Goal: Information Seeking & Learning: Learn about a topic

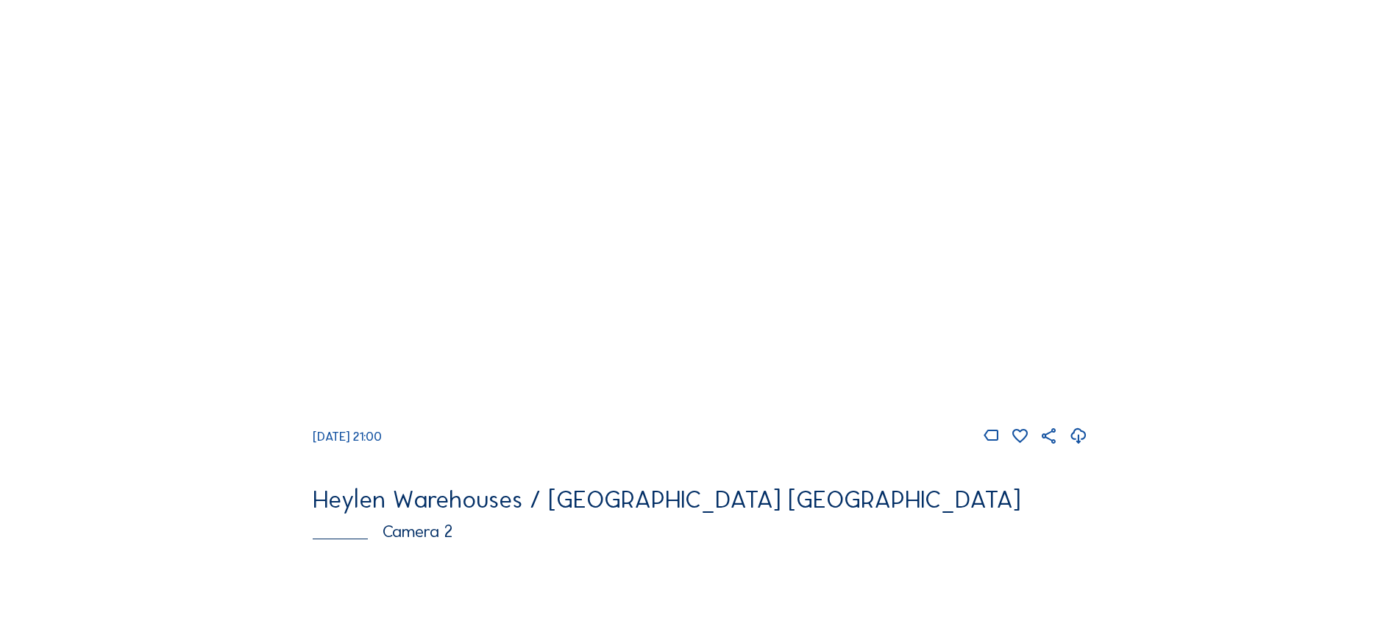
scroll to position [147, 0]
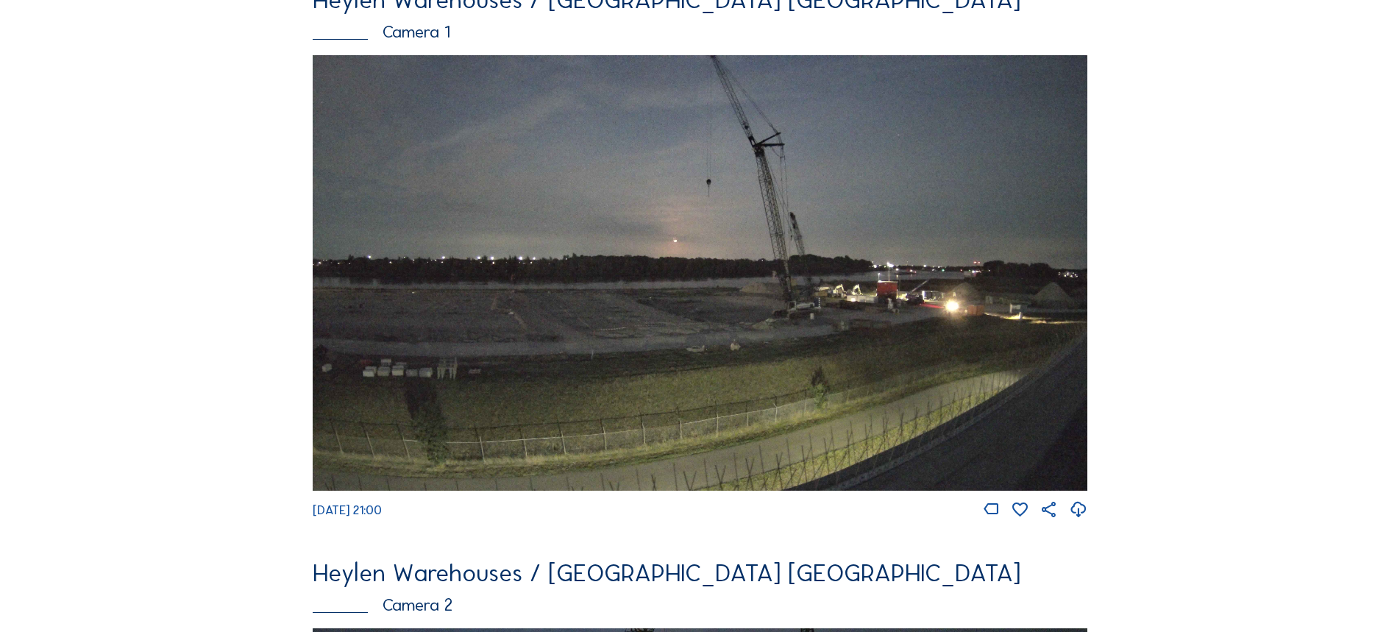
click at [621, 295] on img at bounding box center [700, 273] width 774 height 436
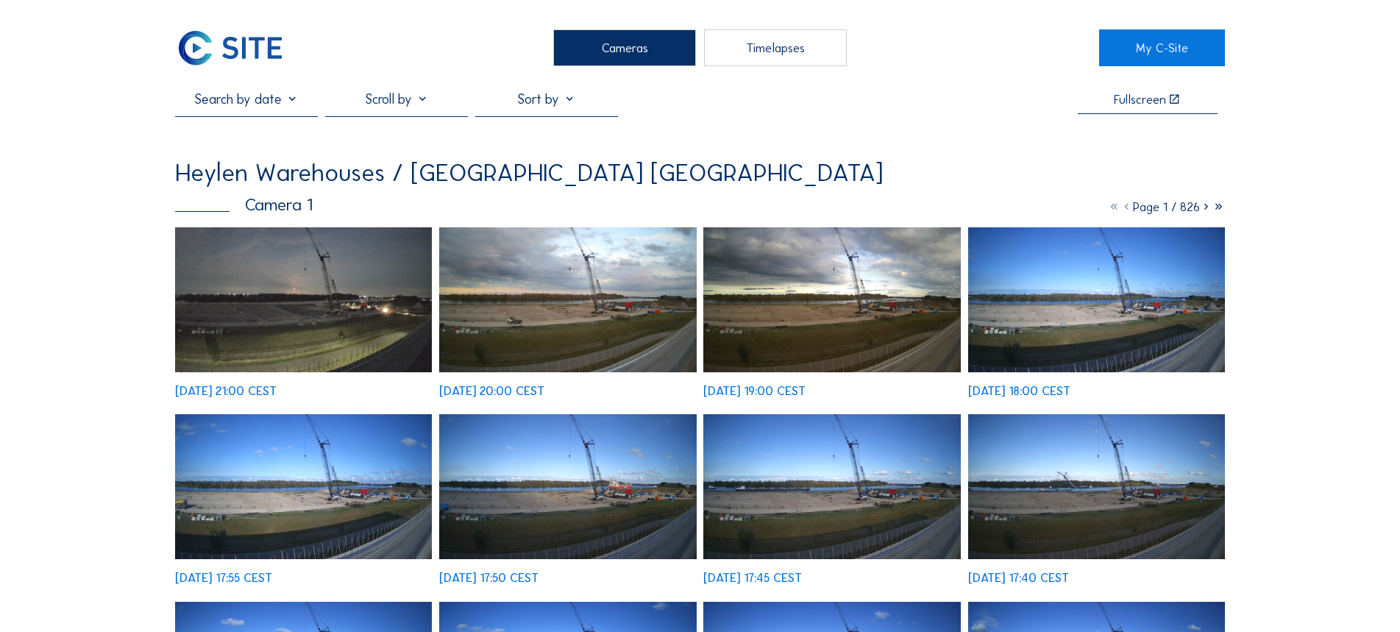
click at [387, 100] on div at bounding box center [396, 103] width 143 height 24
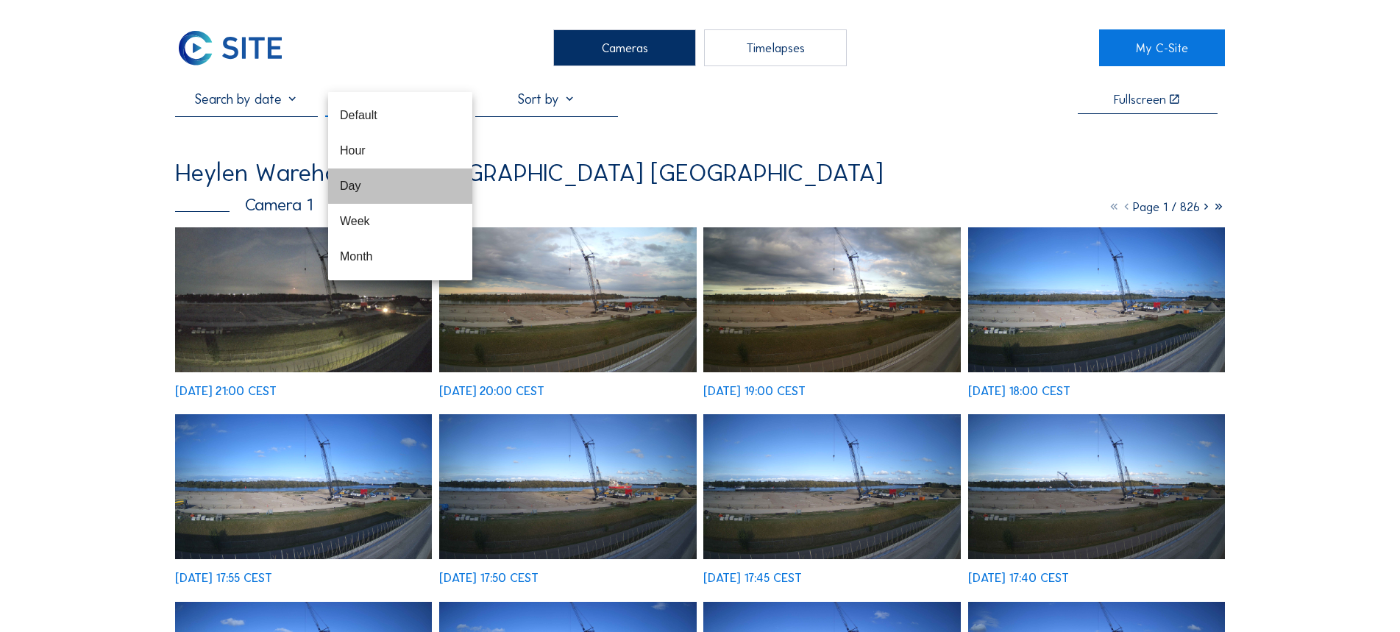
click at [373, 194] on div "Day" at bounding box center [400, 186] width 121 height 32
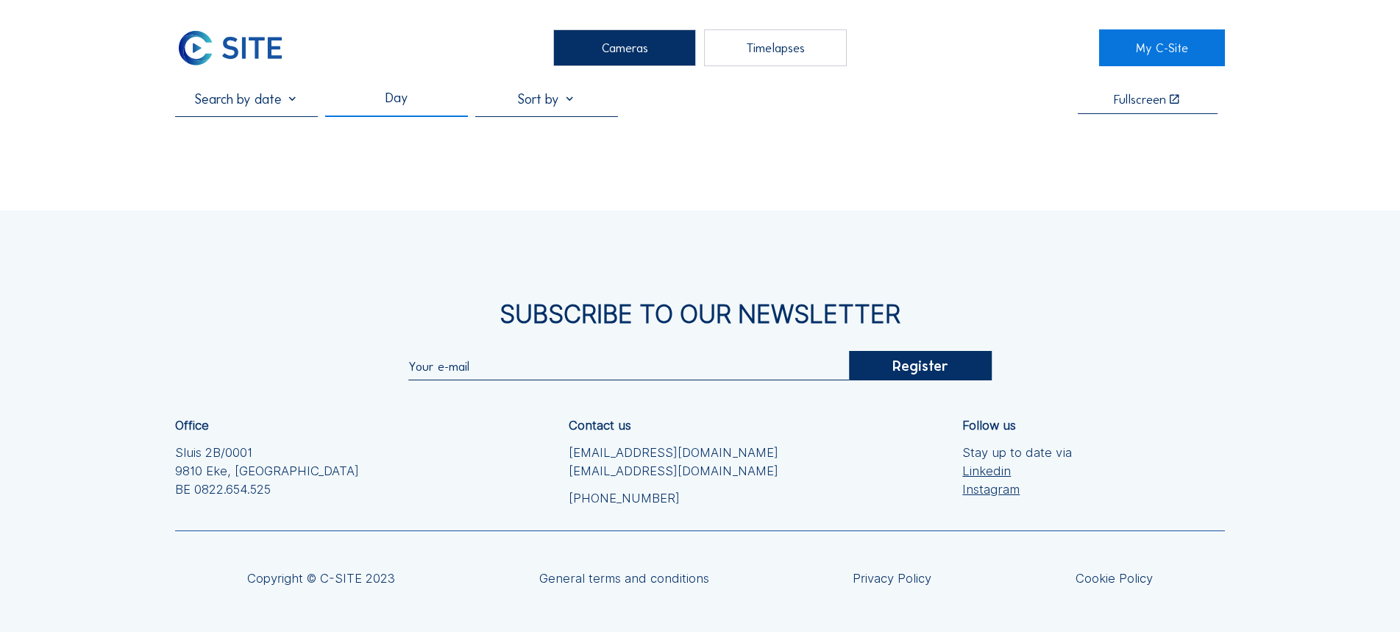
click at [634, 52] on div "Cameras" at bounding box center [624, 47] width 143 height 37
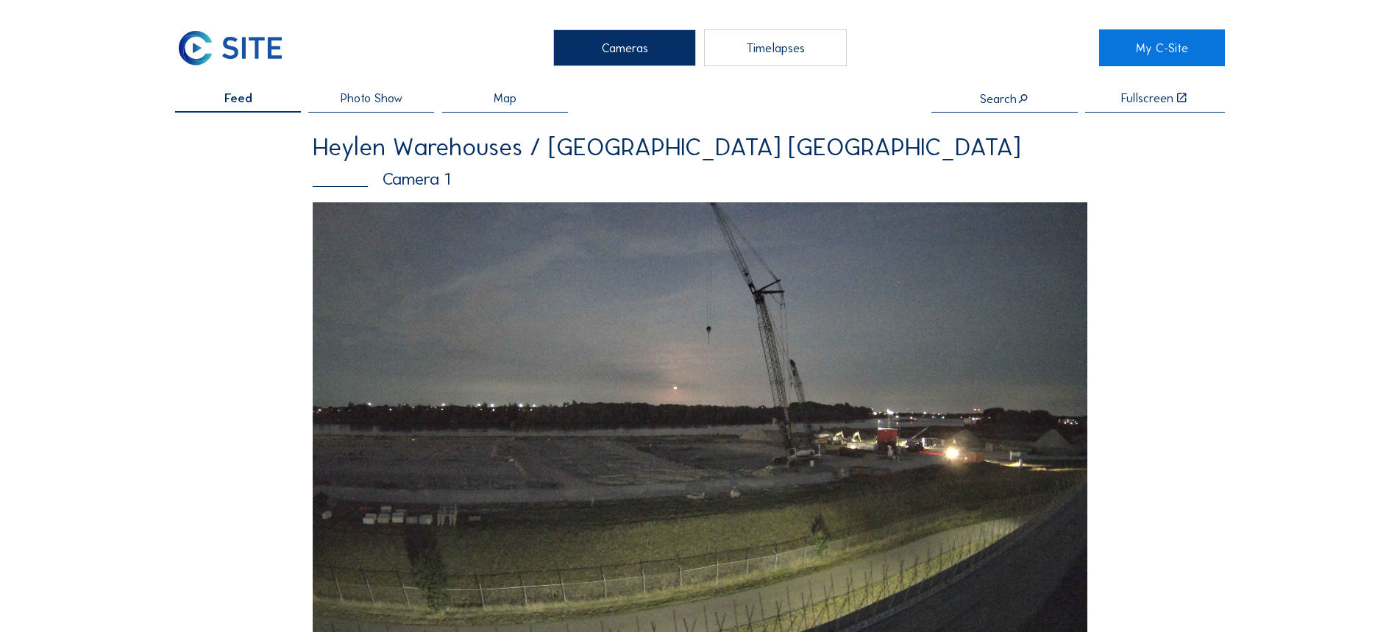
click at [609, 323] on img at bounding box center [700, 420] width 774 height 436
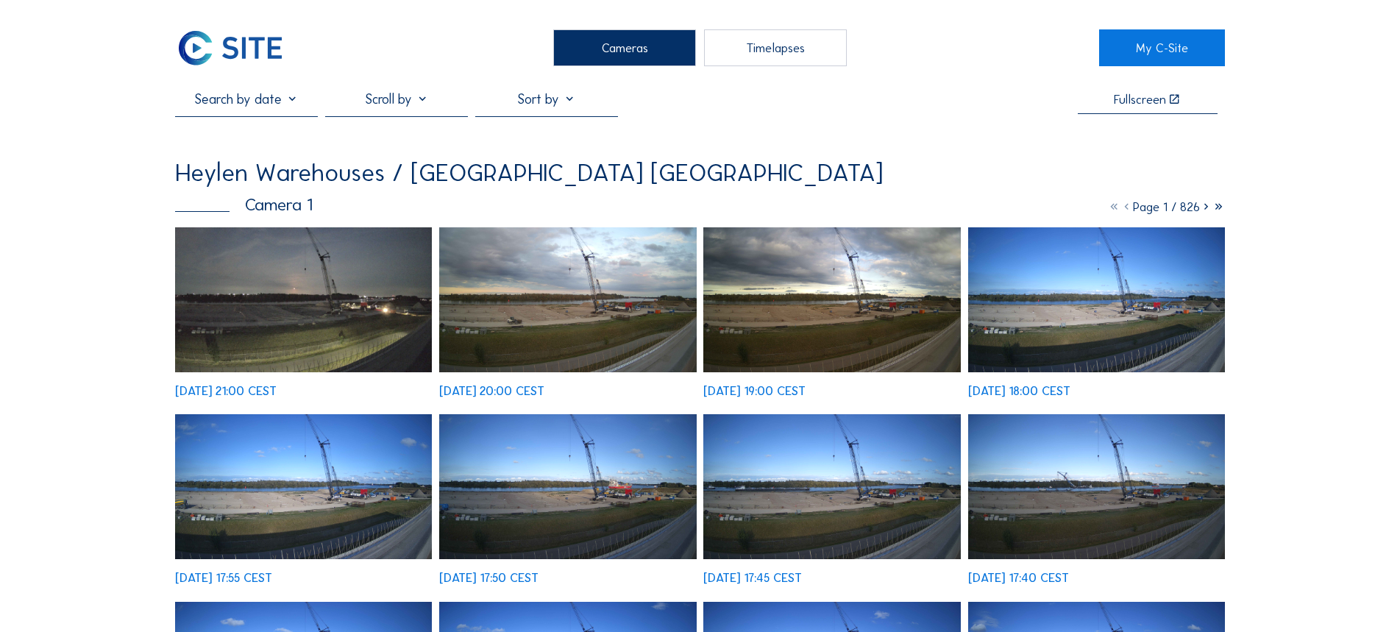
click at [411, 104] on div at bounding box center [396, 103] width 143 height 24
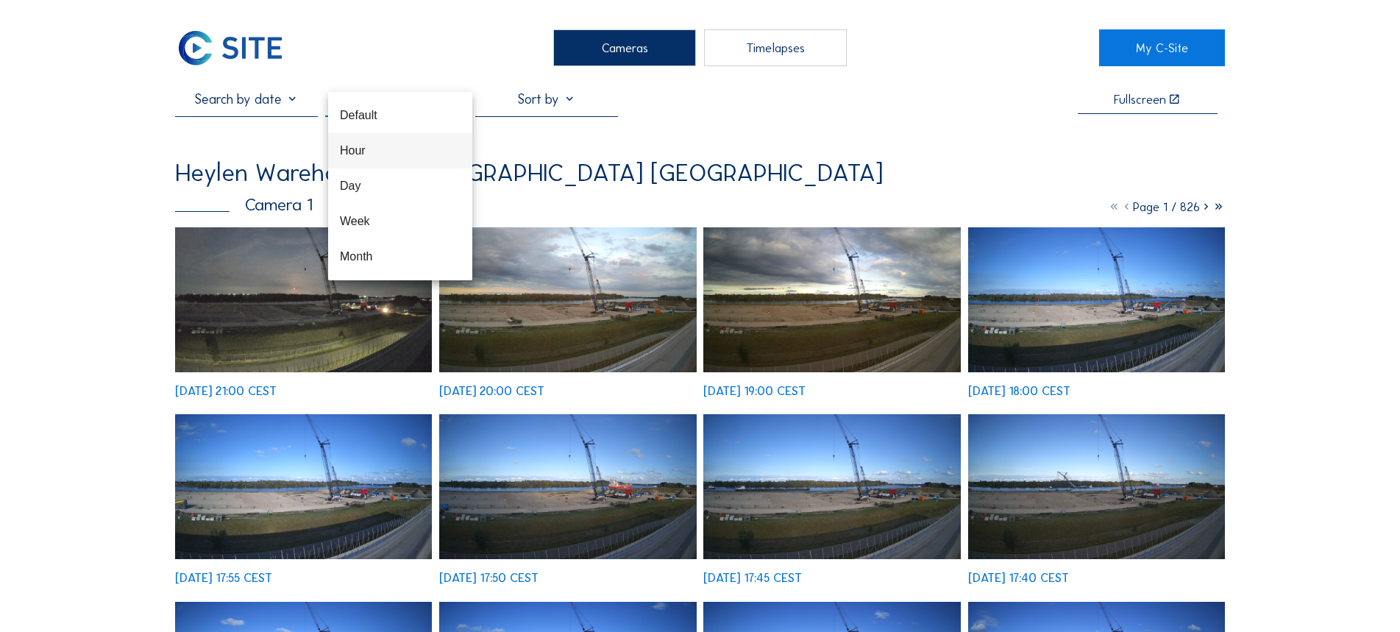
click at [409, 145] on div "Hour" at bounding box center [400, 151] width 121 height 14
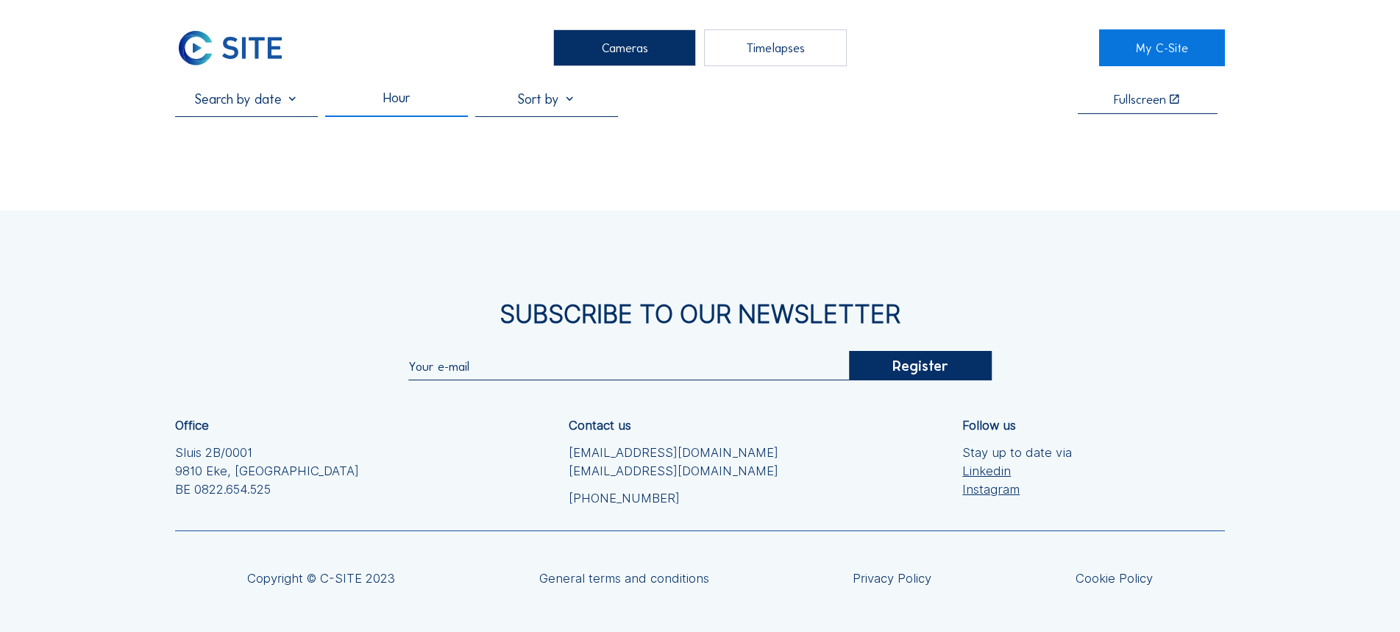
click at [601, 171] on div "Cameras Timelapses My C-Site Hour Fullscreen Subscribe to our newsletter Regist…" at bounding box center [700, 355] width 1400 height 711
click at [643, 55] on div "Cameras" at bounding box center [624, 47] width 143 height 37
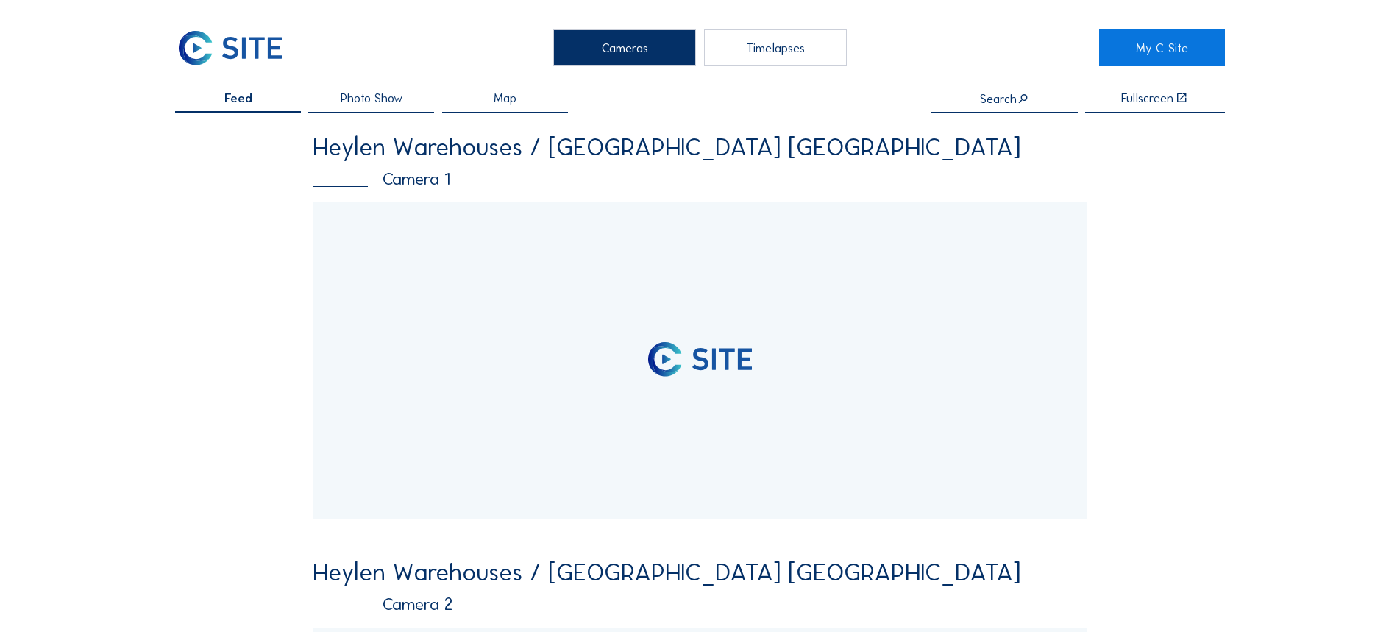
click at [753, 57] on div "Timelapses" at bounding box center [775, 47] width 143 height 37
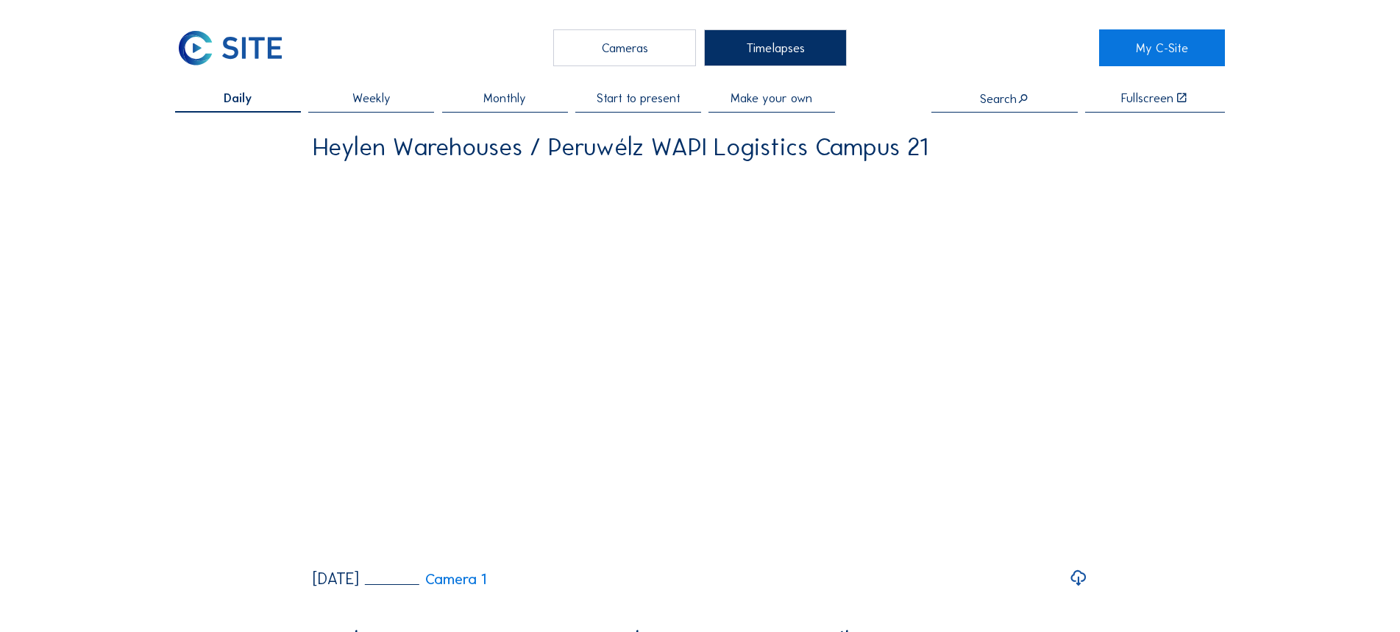
click at [650, 98] on span "Start to present" at bounding box center [639, 98] width 84 height 13
click at [770, 48] on div "Timelapses" at bounding box center [775, 47] width 143 height 37
click at [774, 51] on div "Timelapses" at bounding box center [775, 47] width 143 height 37
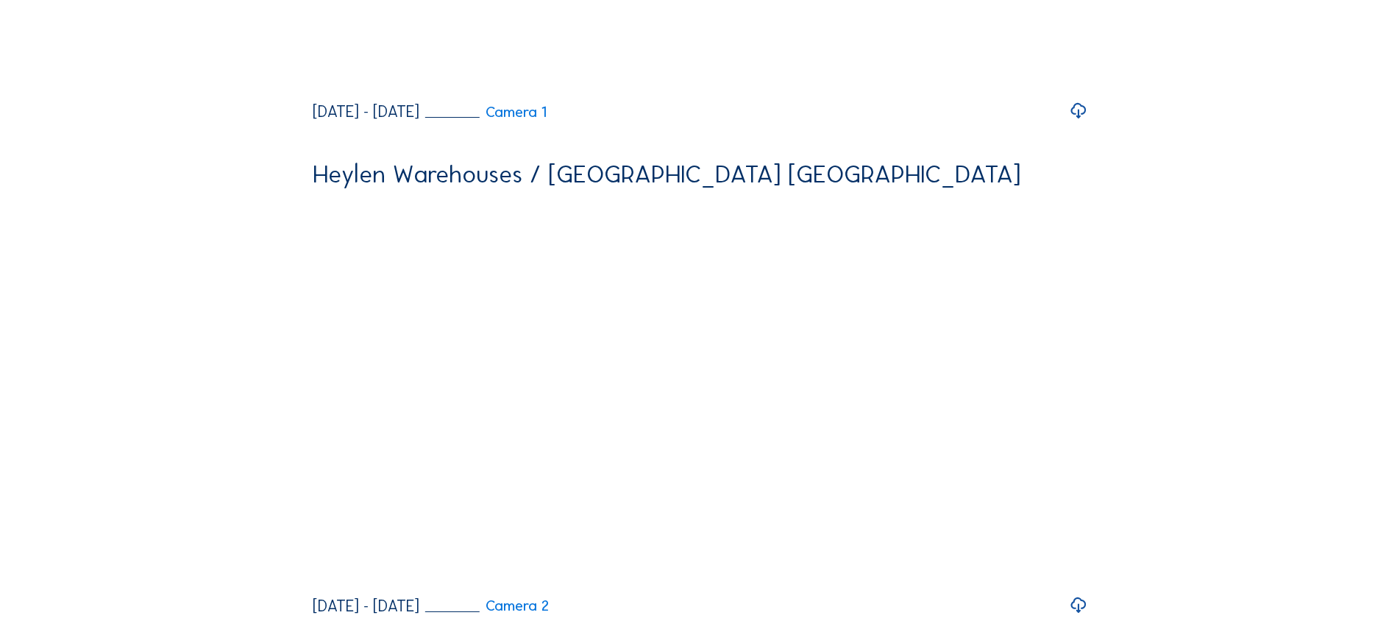
scroll to position [3459, 0]
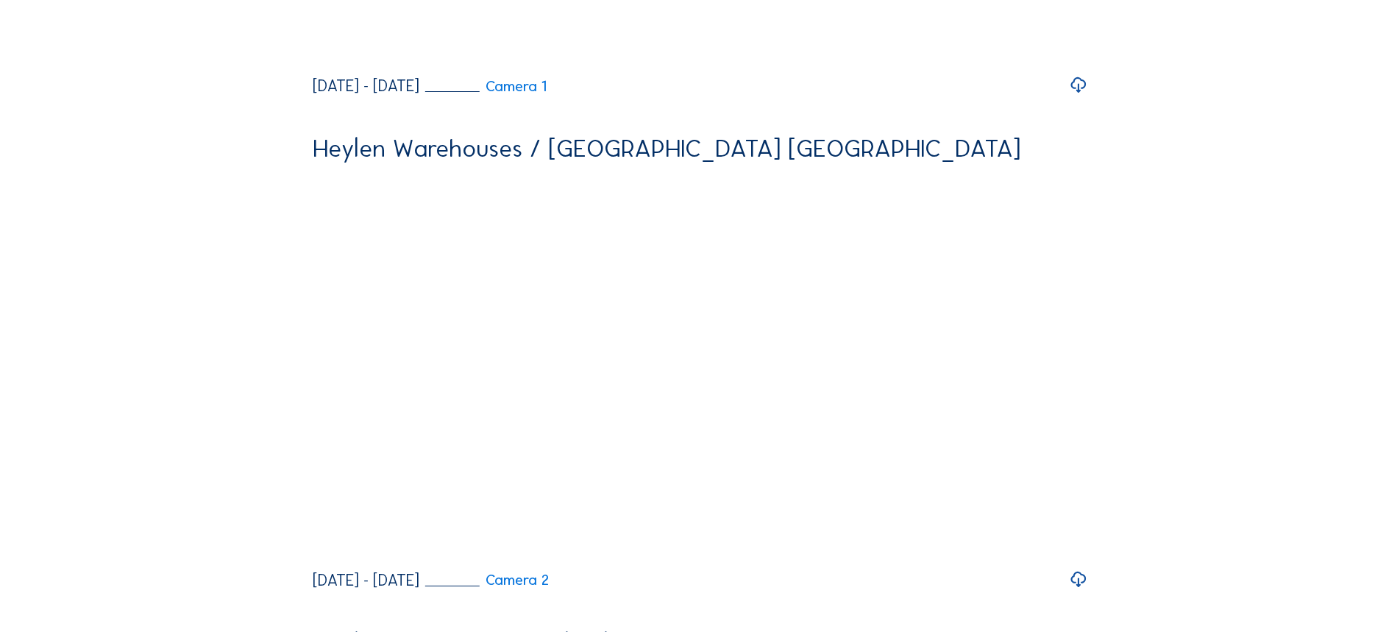
click at [1075, 97] on icon at bounding box center [1078, 85] width 18 height 23
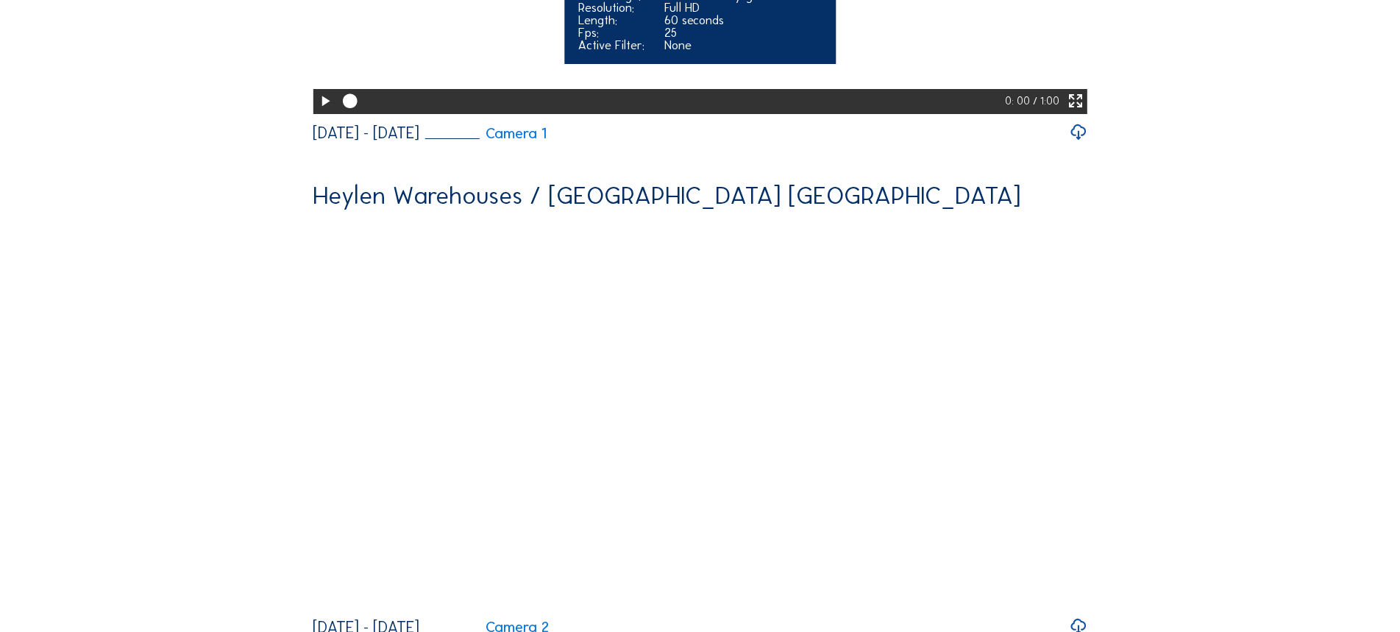
scroll to position [3385, 0]
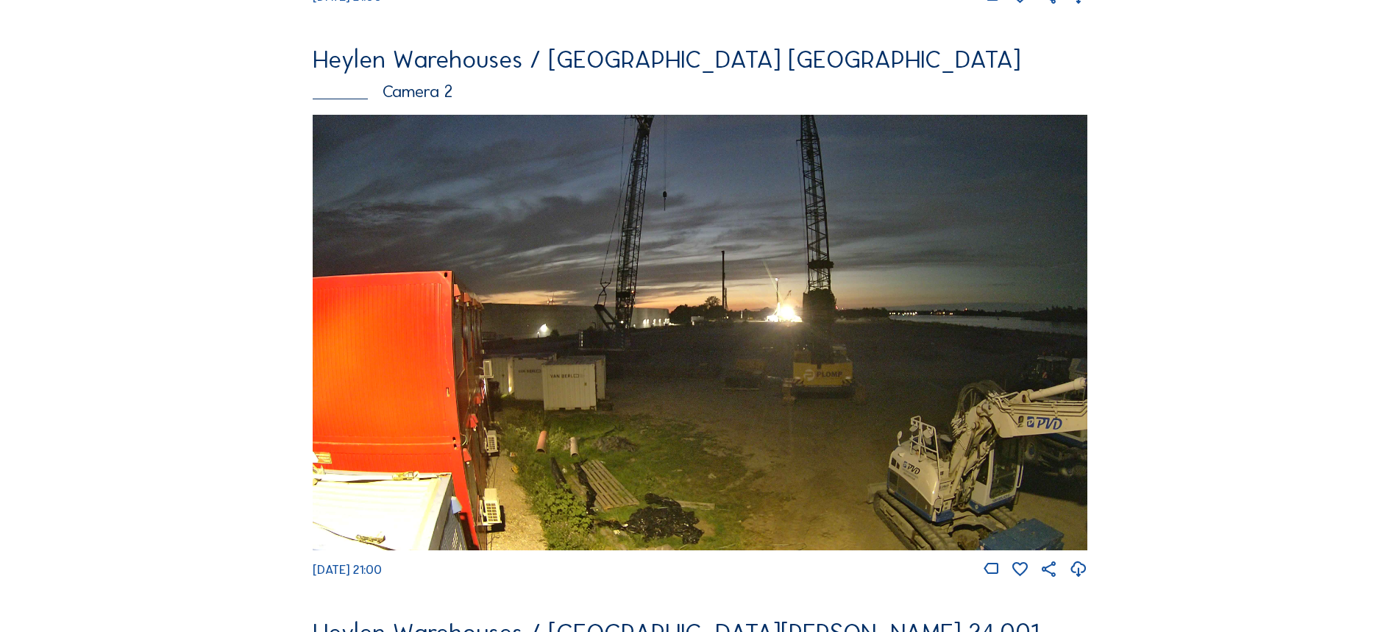
scroll to position [662, 0]
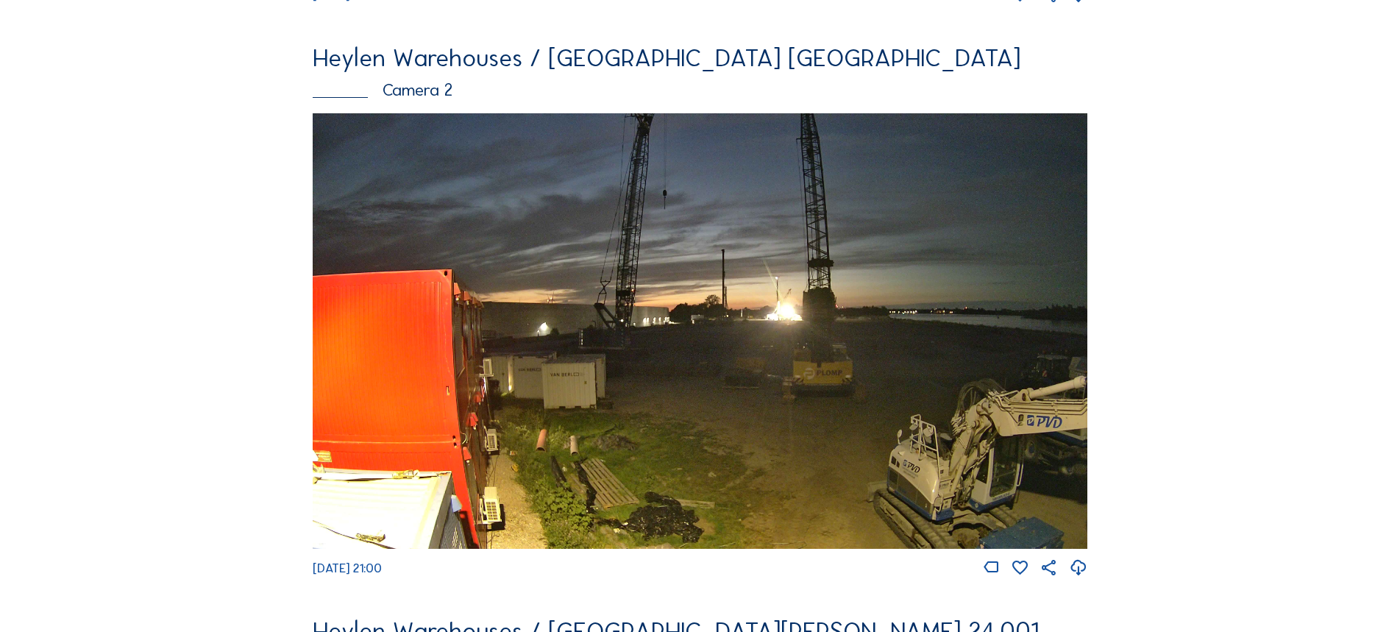
click at [615, 281] on img at bounding box center [700, 331] width 774 height 436
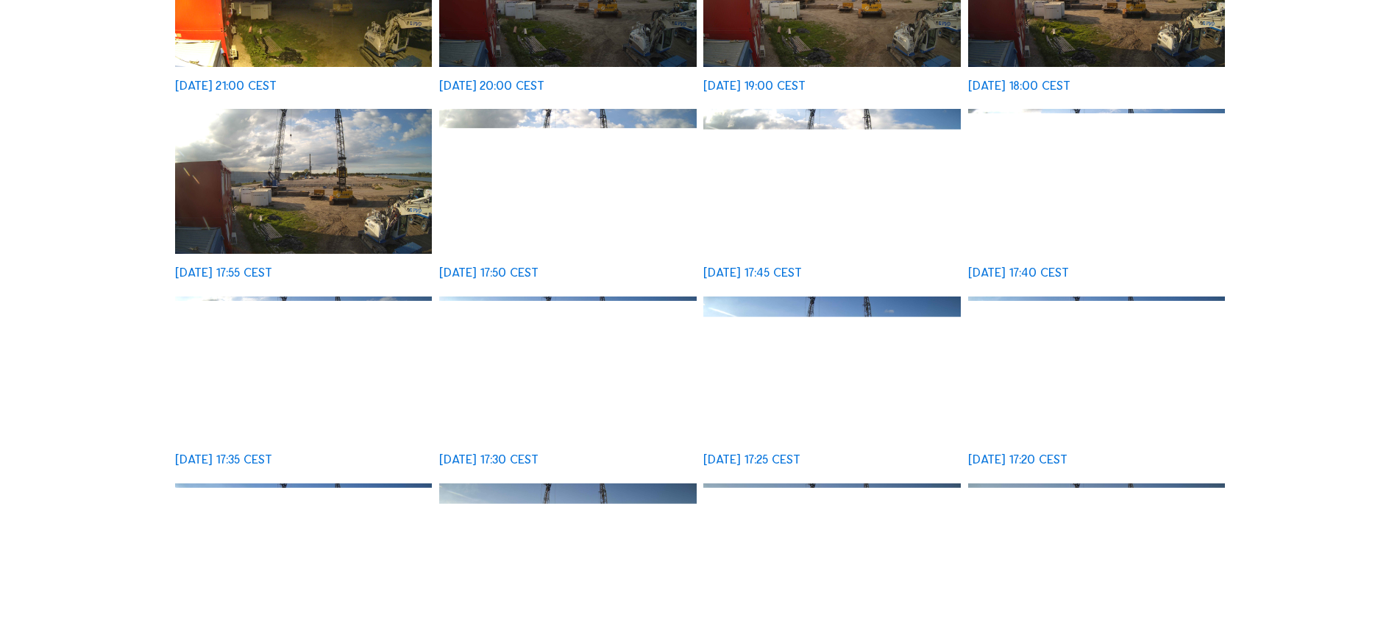
scroll to position [368, 0]
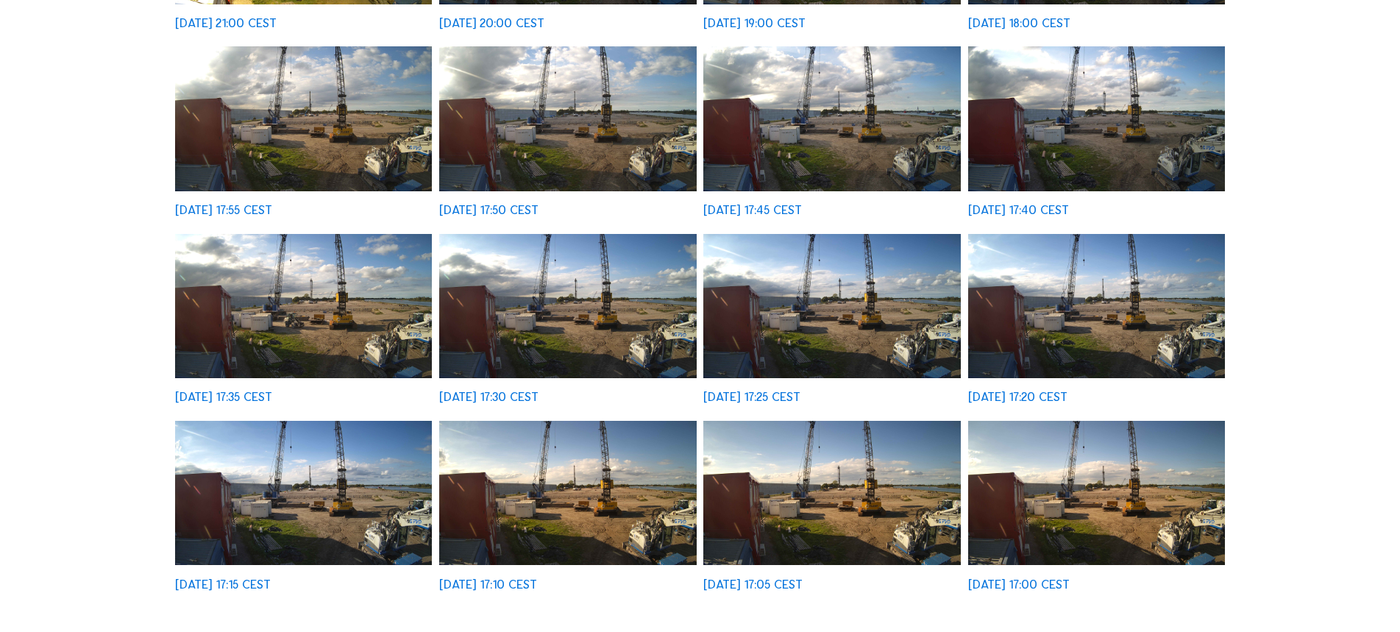
click at [829, 326] on img at bounding box center [832, 306] width 257 height 145
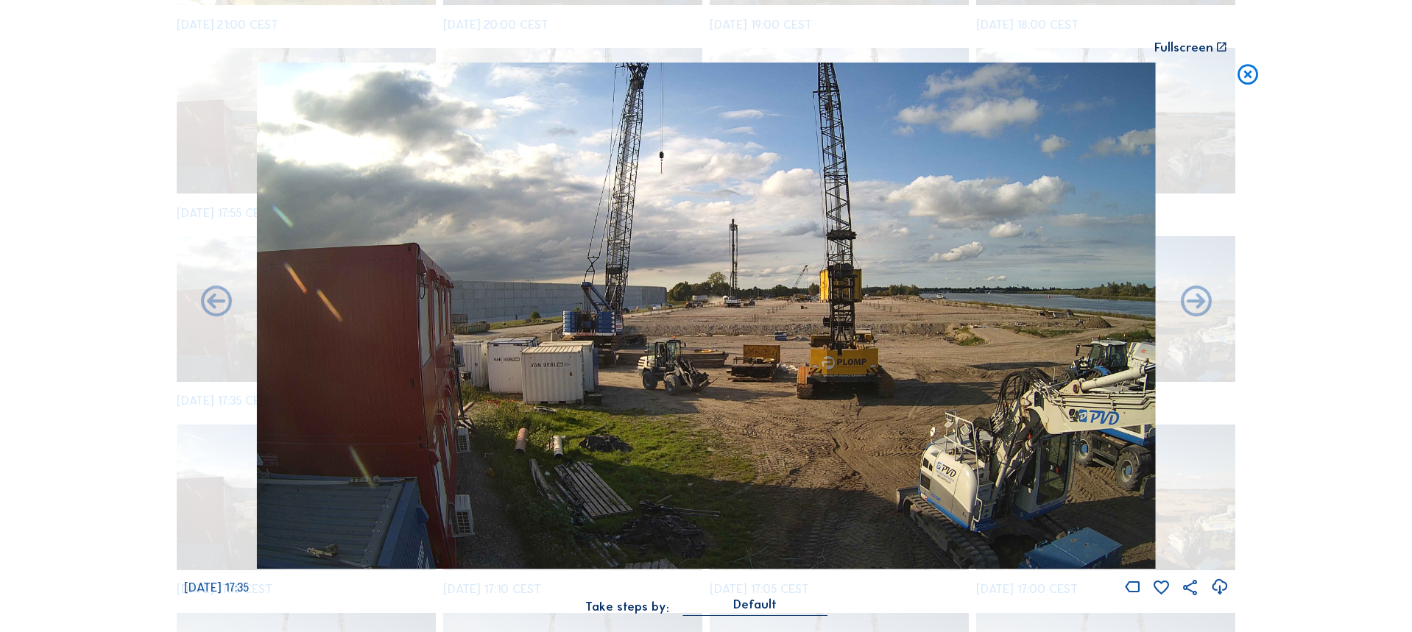
click at [1242, 76] on icon at bounding box center [1247, 76] width 25 height 26
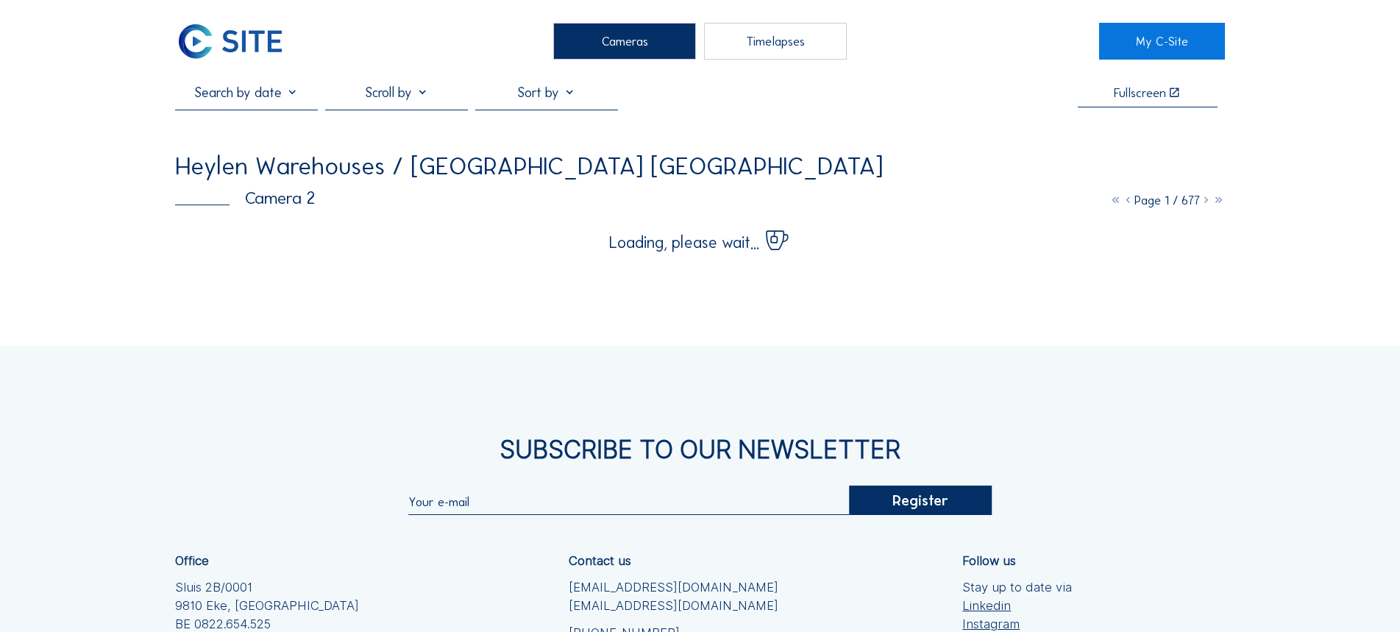
scroll to position [0, 0]
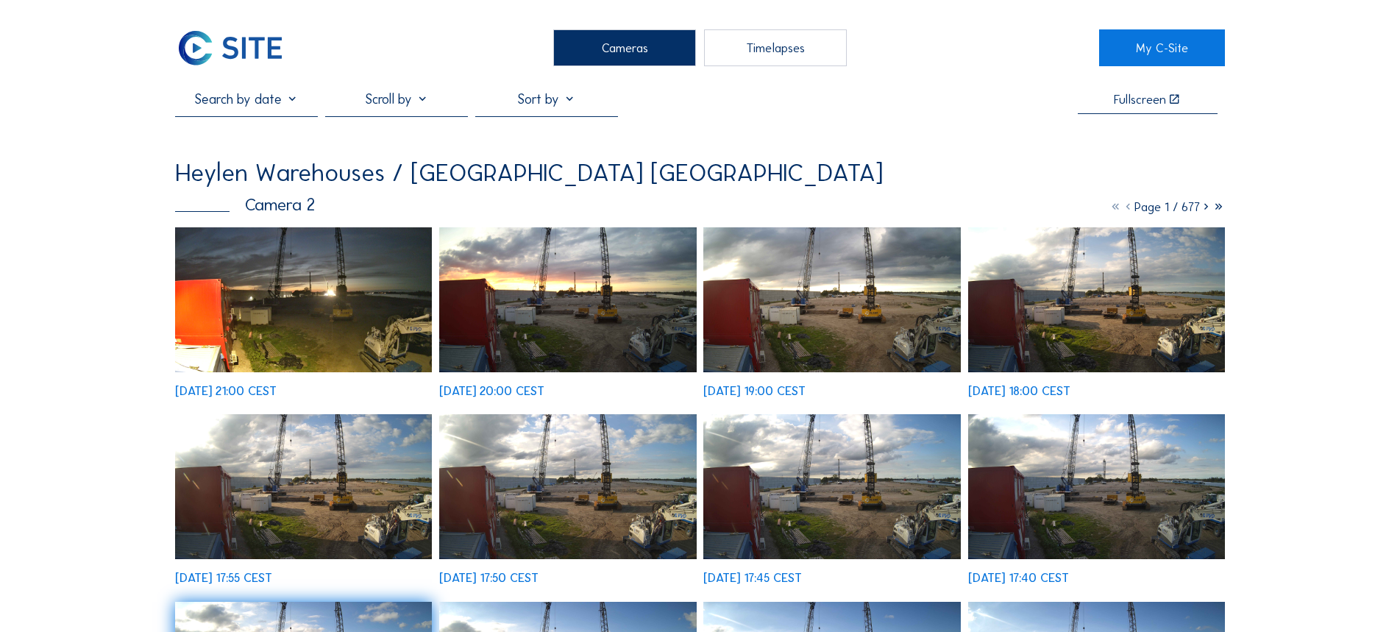
click at [626, 62] on div "Cameras" at bounding box center [624, 47] width 143 height 37
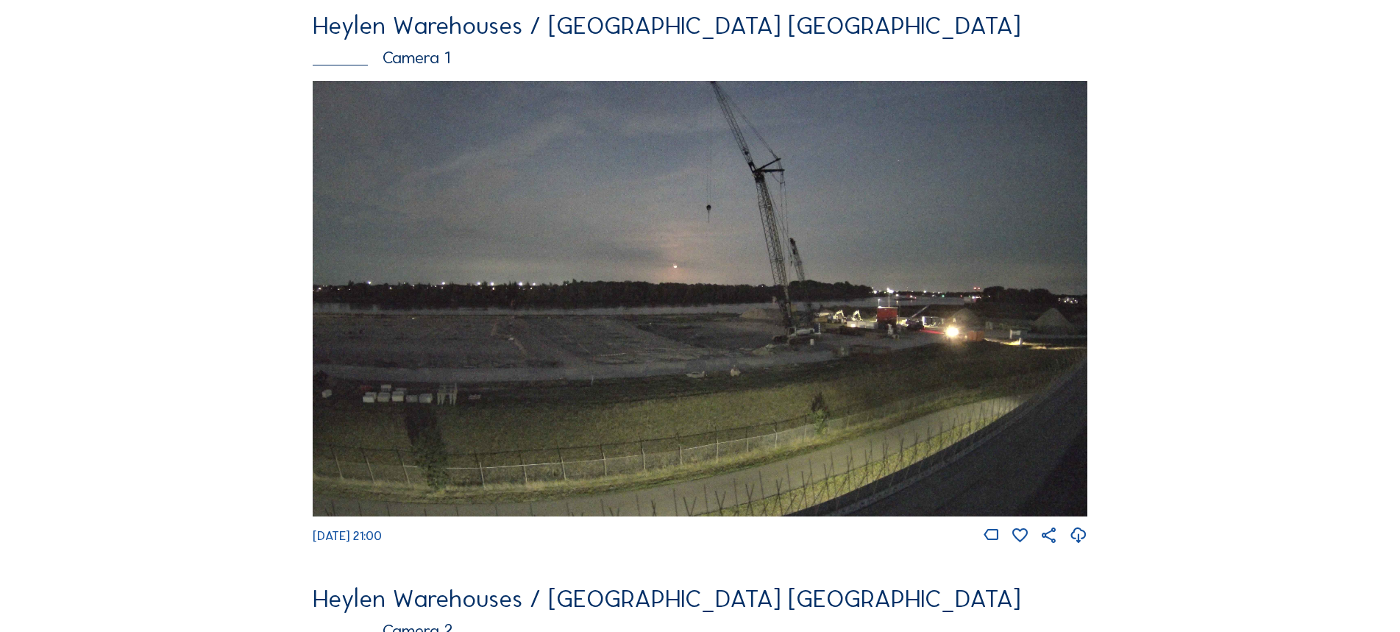
scroll to position [74, 0]
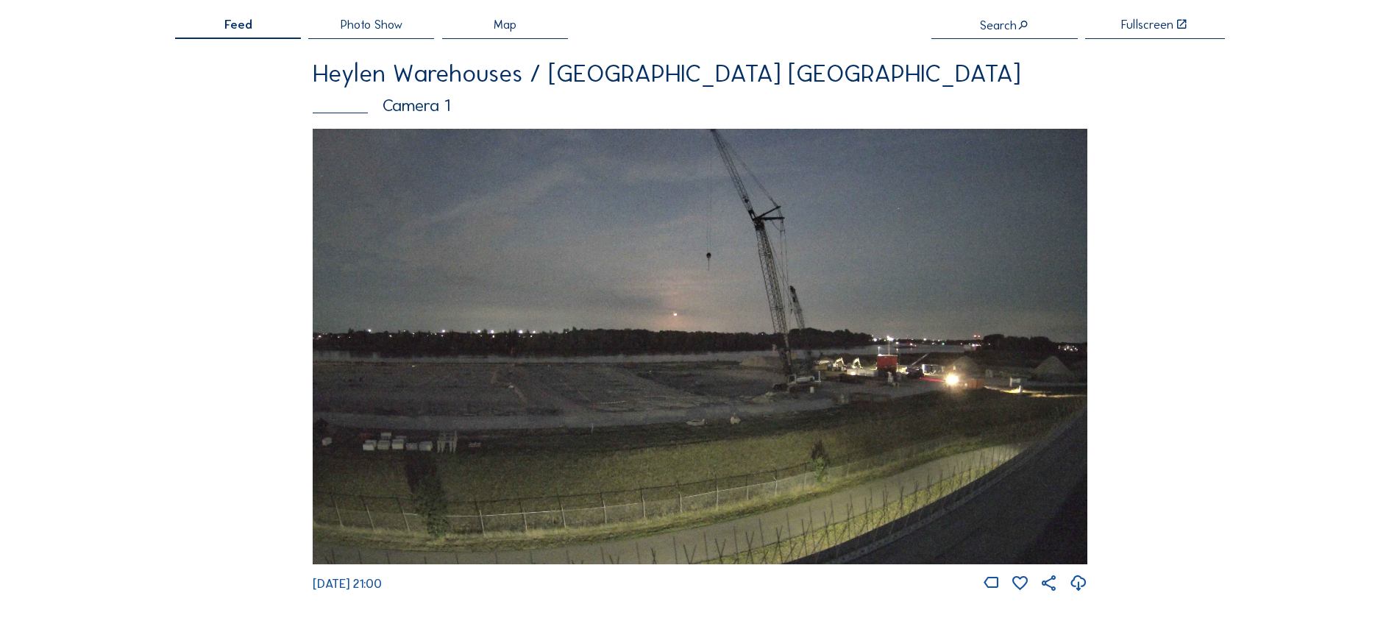
click at [606, 247] on img at bounding box center [700, 347] width 774 height 436
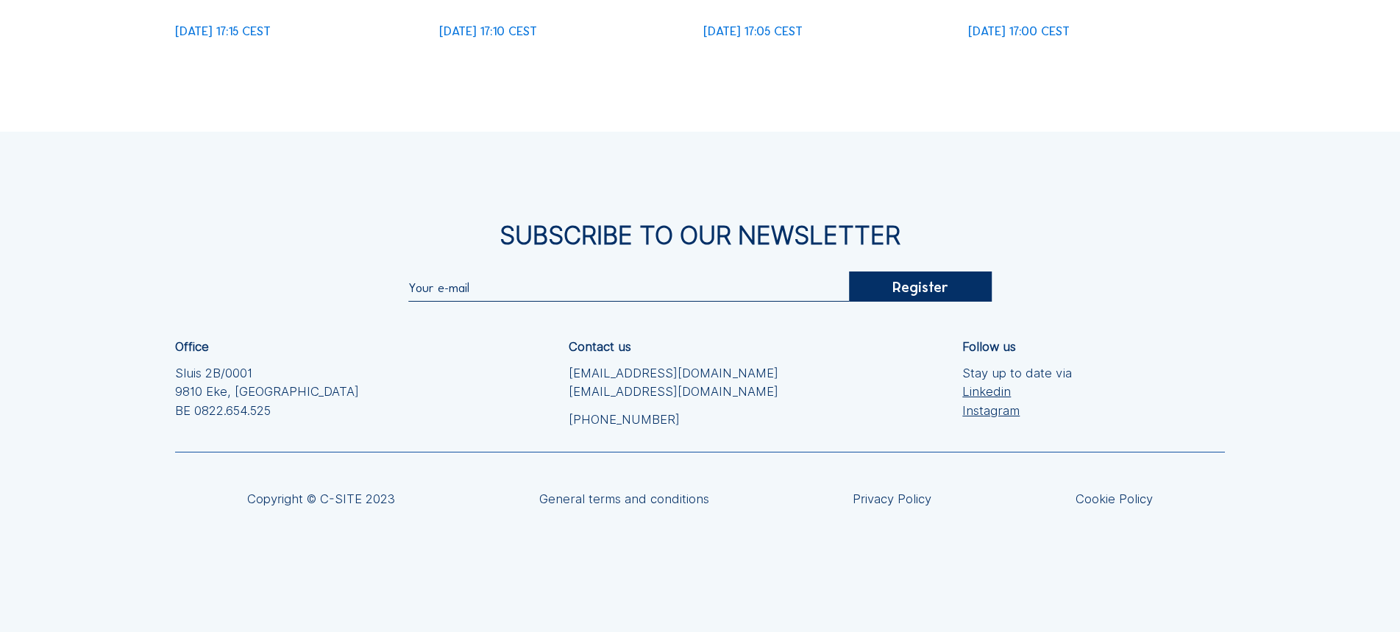
scroll to position [589, 0]
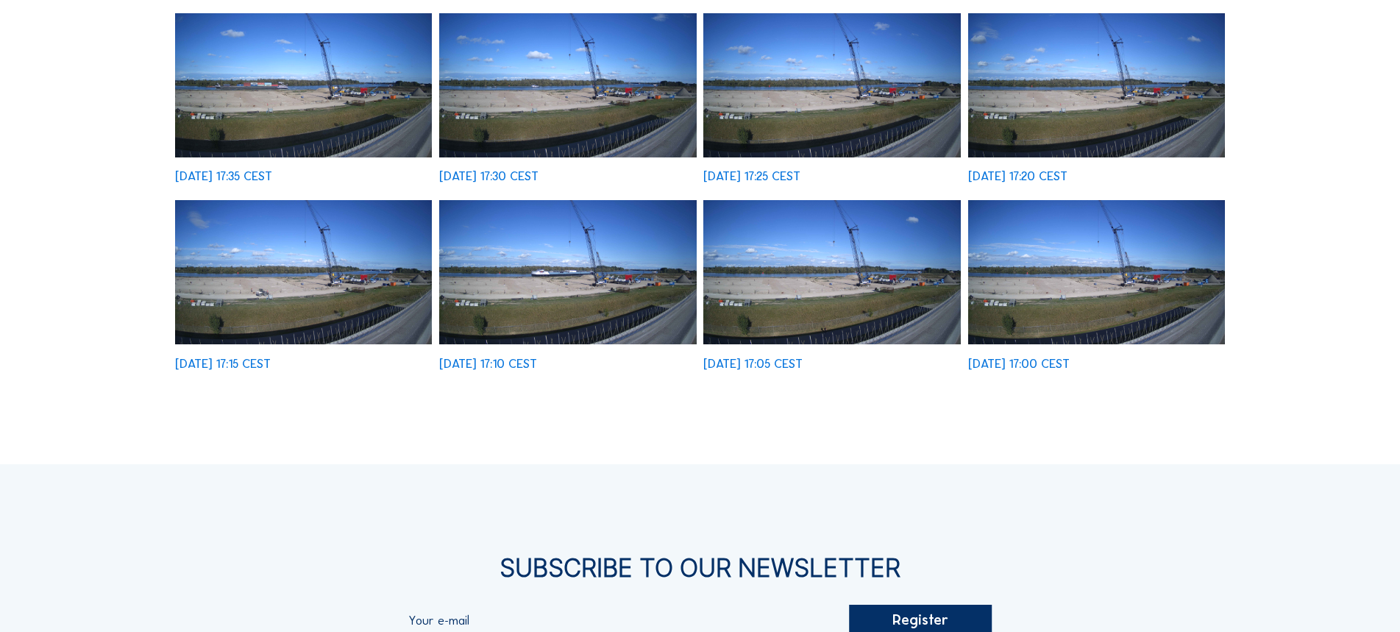
click at [876, 297] on img at bounding box center [832, 272] width 257 height 145
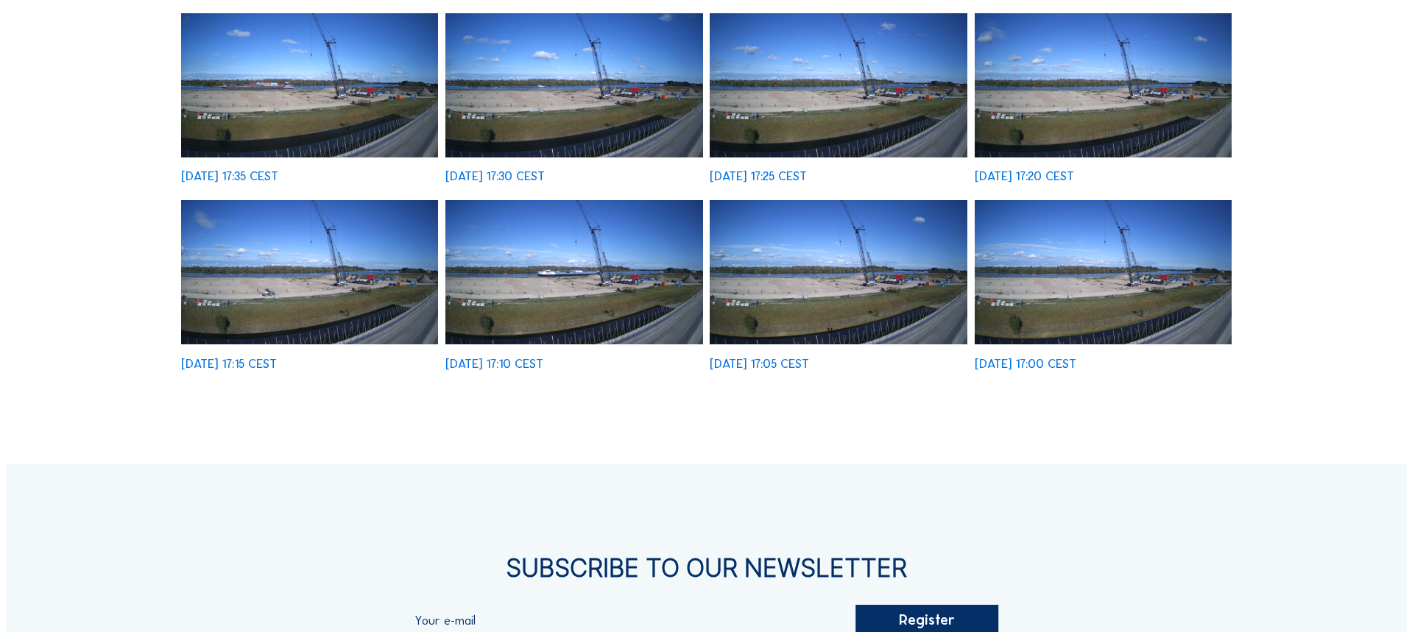
scroll to position [592, 0]
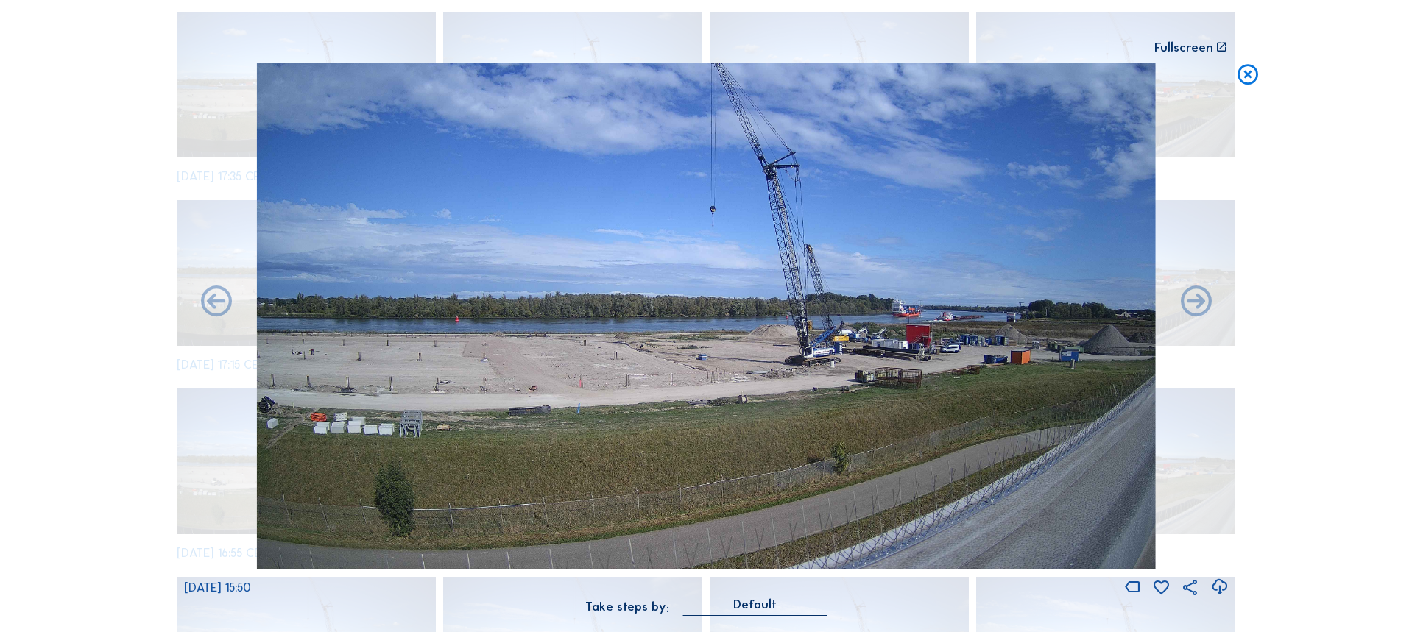
click at [1242, 79] on icon at bounding box center [1247, 76] width 25 height 26
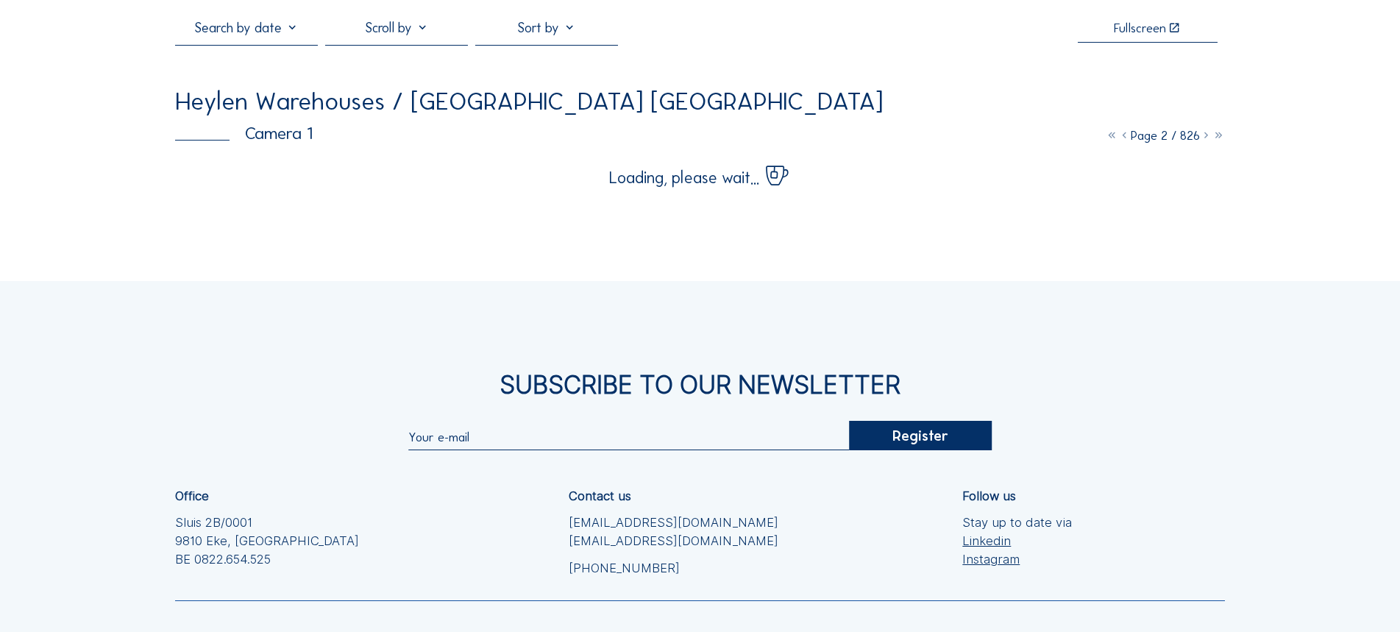
scroll to position [0, 0]
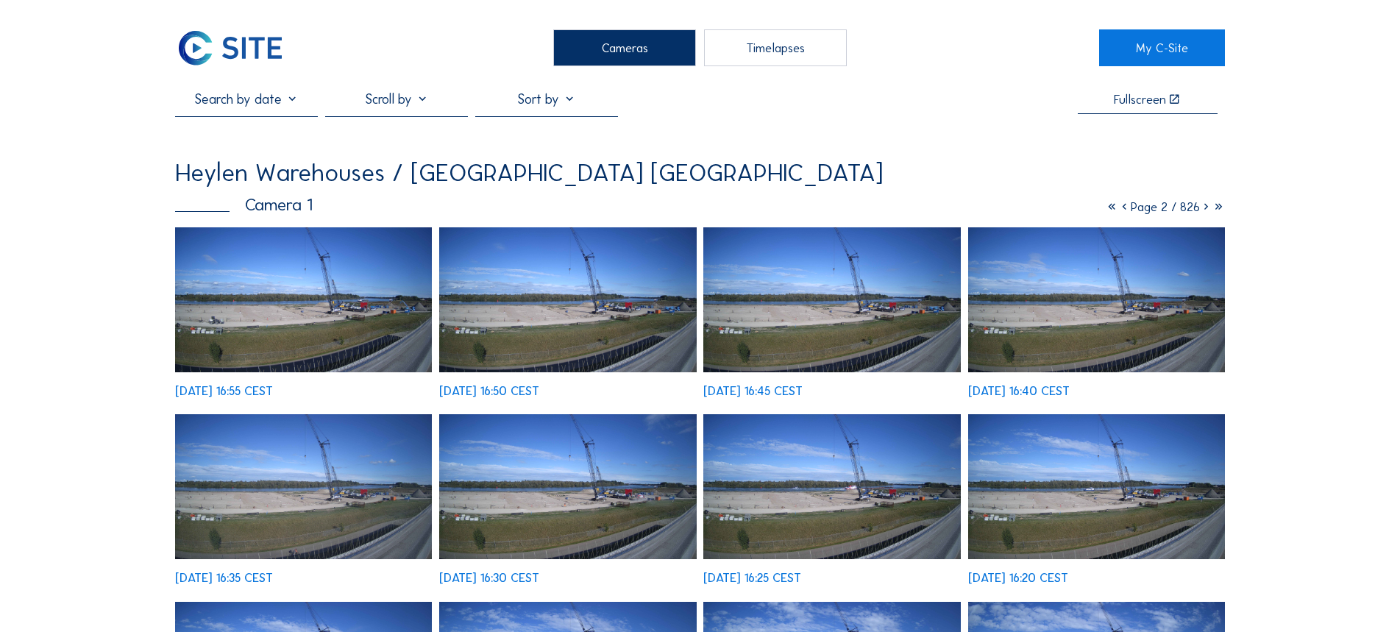
click at [439, 100] on div at bounding box center [396, 103] width 143 height 24
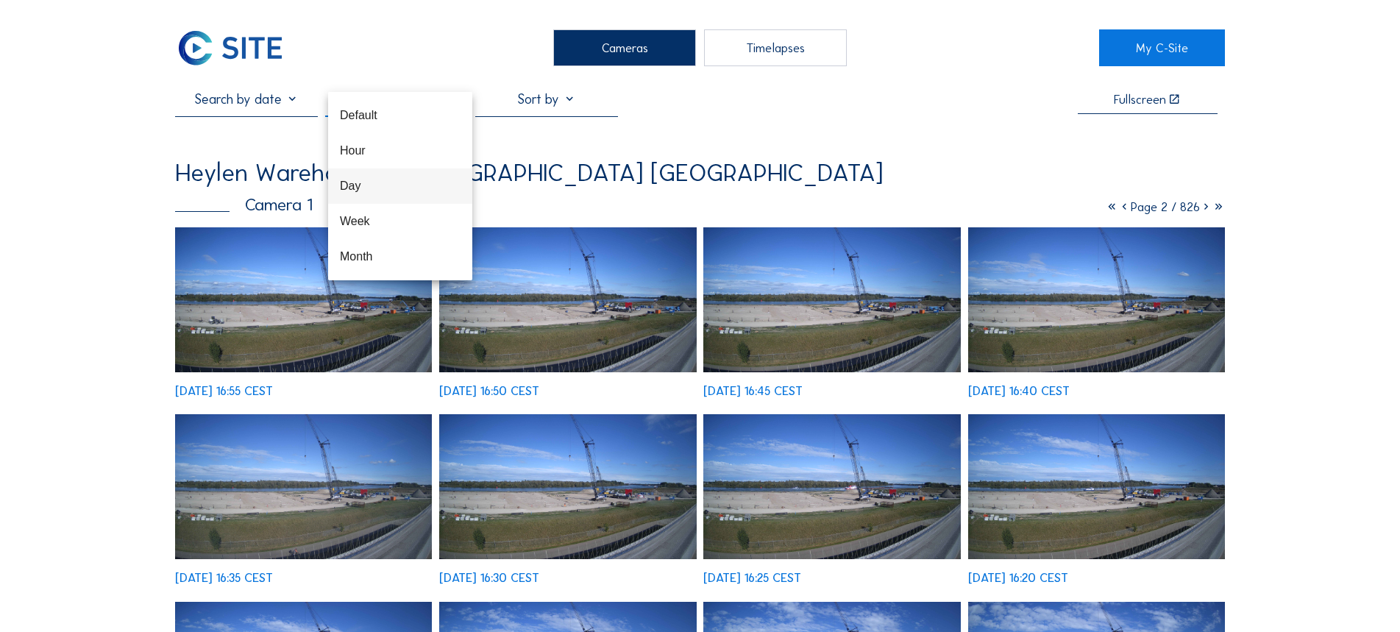
click at [377, 183] on div "Day" at bounding box center [400, 186] width 121 height 14
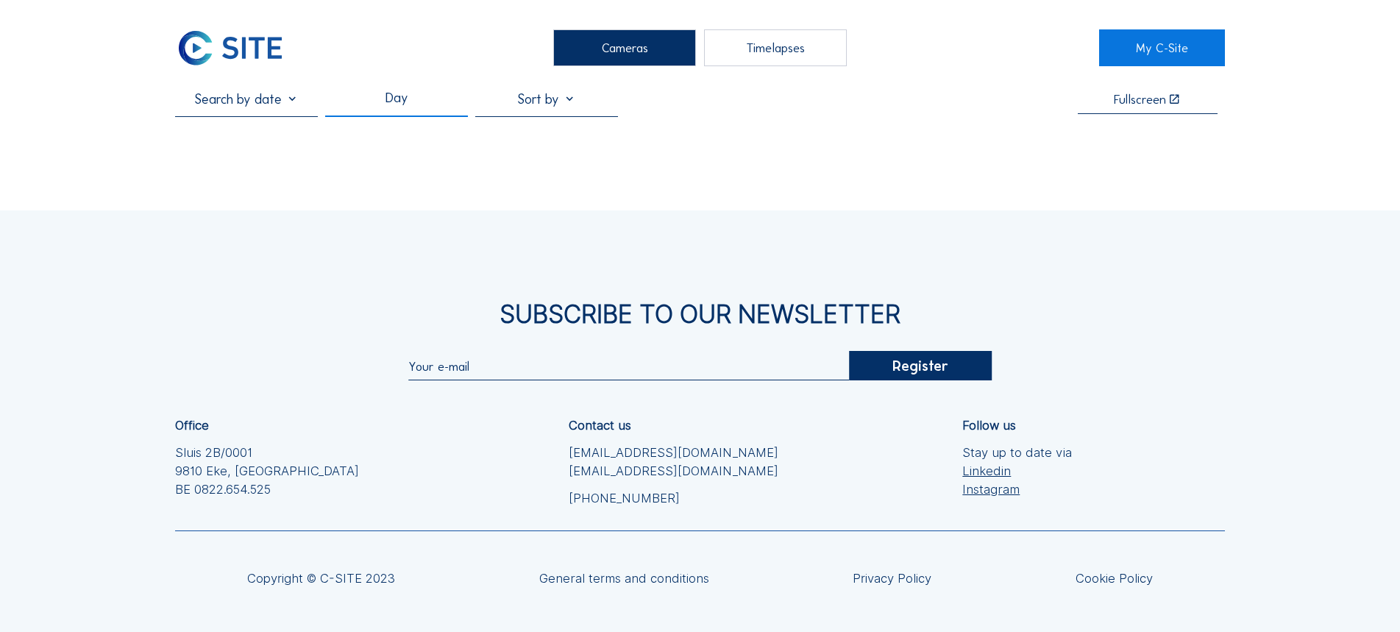
click at [614, 43] on div "Cameras" at bounding box center [624, 47] width 143 height 37
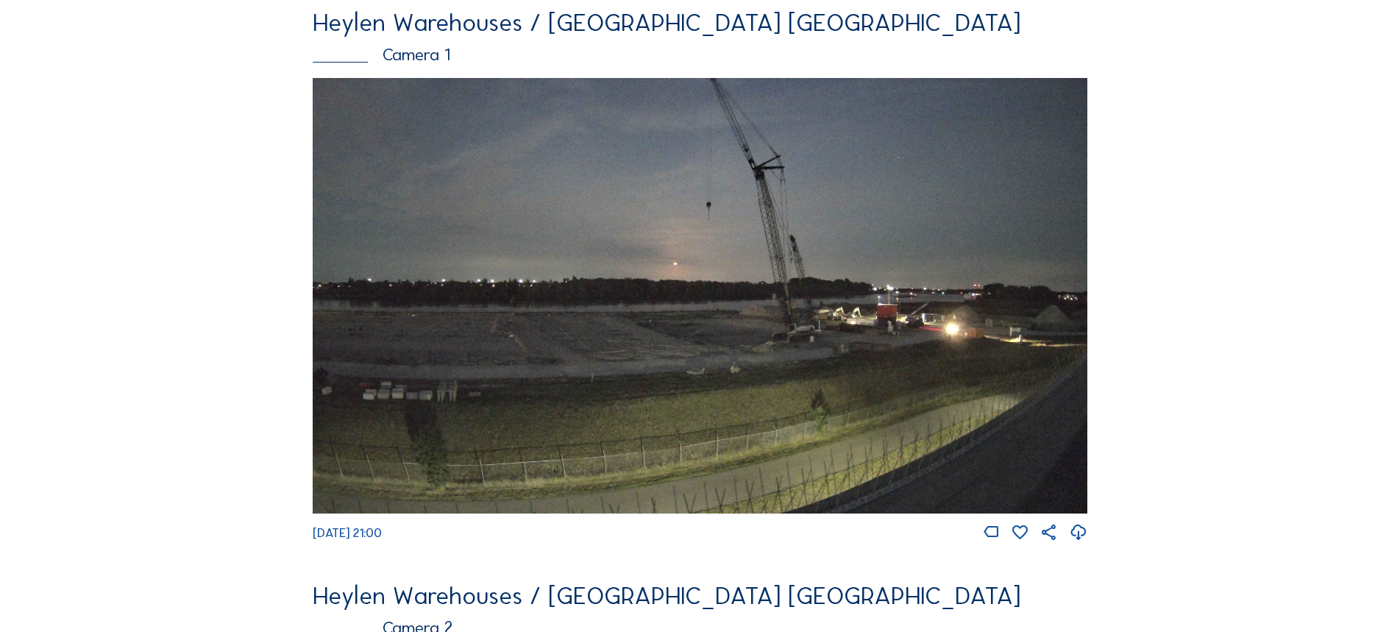
scroll to position [147, 0]
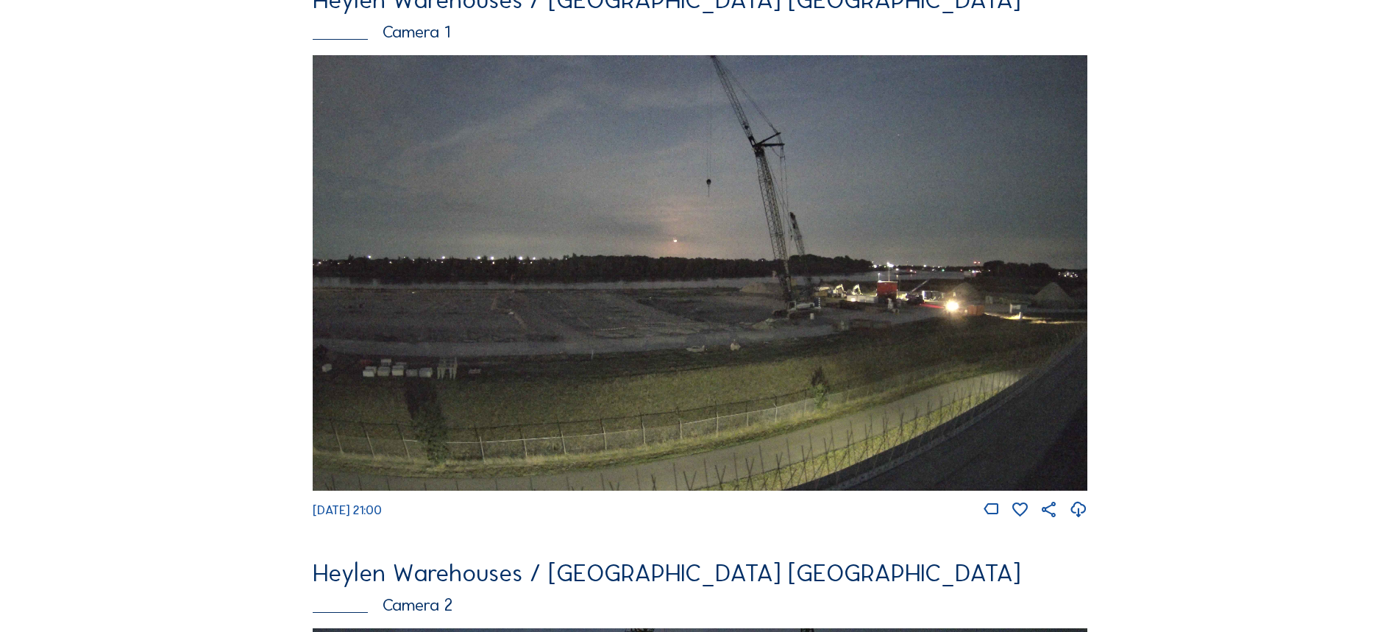
click at [625, 205] on img at bounding box center [700, 273] width 774 height 436
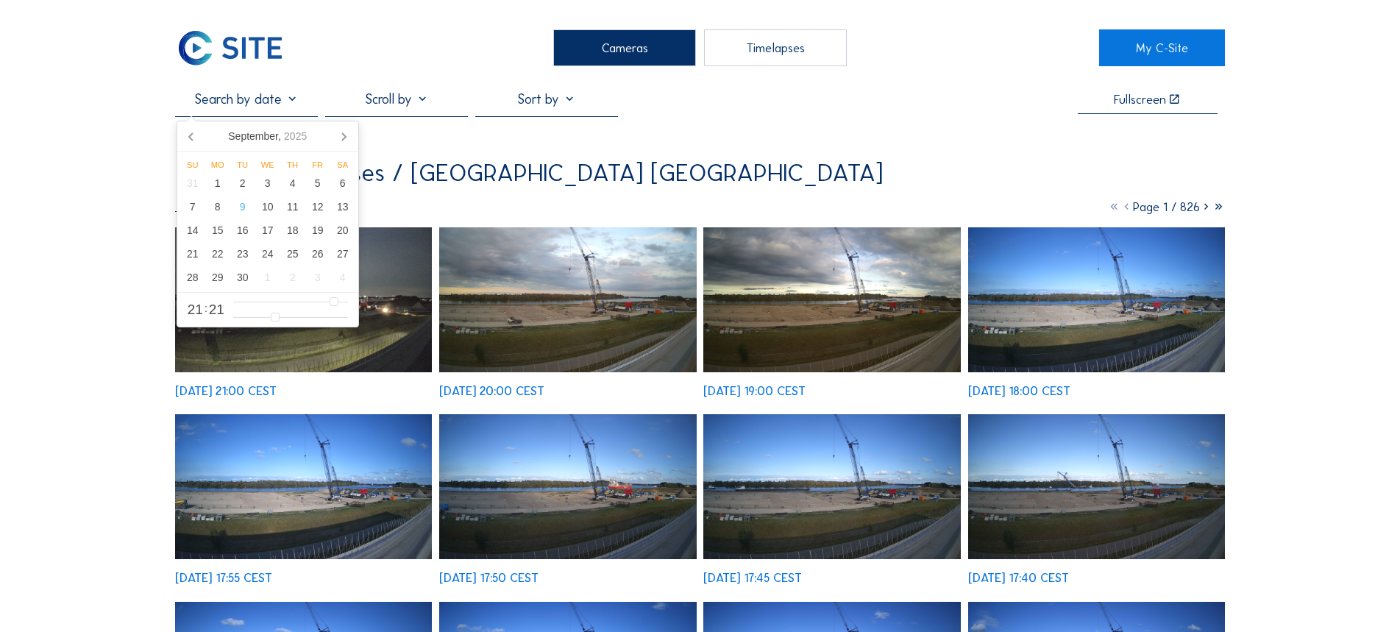
click at [292, 100] on input "text" at bounding box center [246, 99] width 143 height 16
click at [337, 184] on div "6" at bounding box center [342, 183] width 25 height 24
type input "[DATE] 21:21"
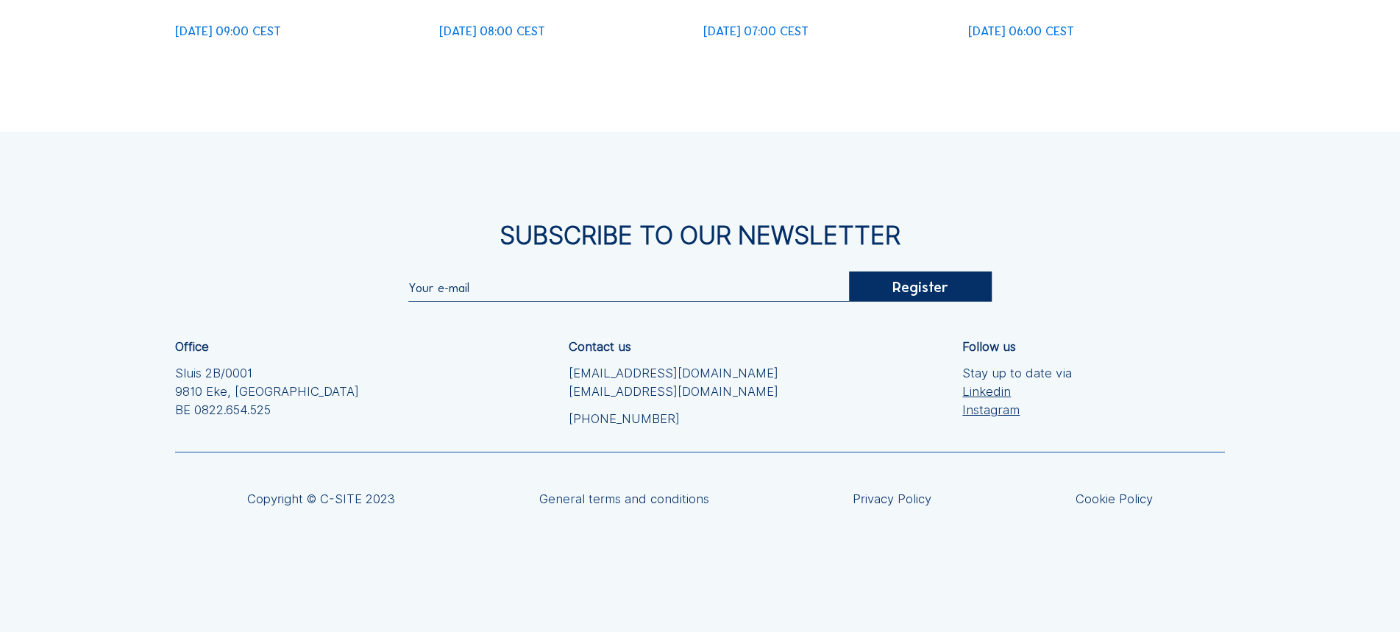
scroll to position [515, 0]
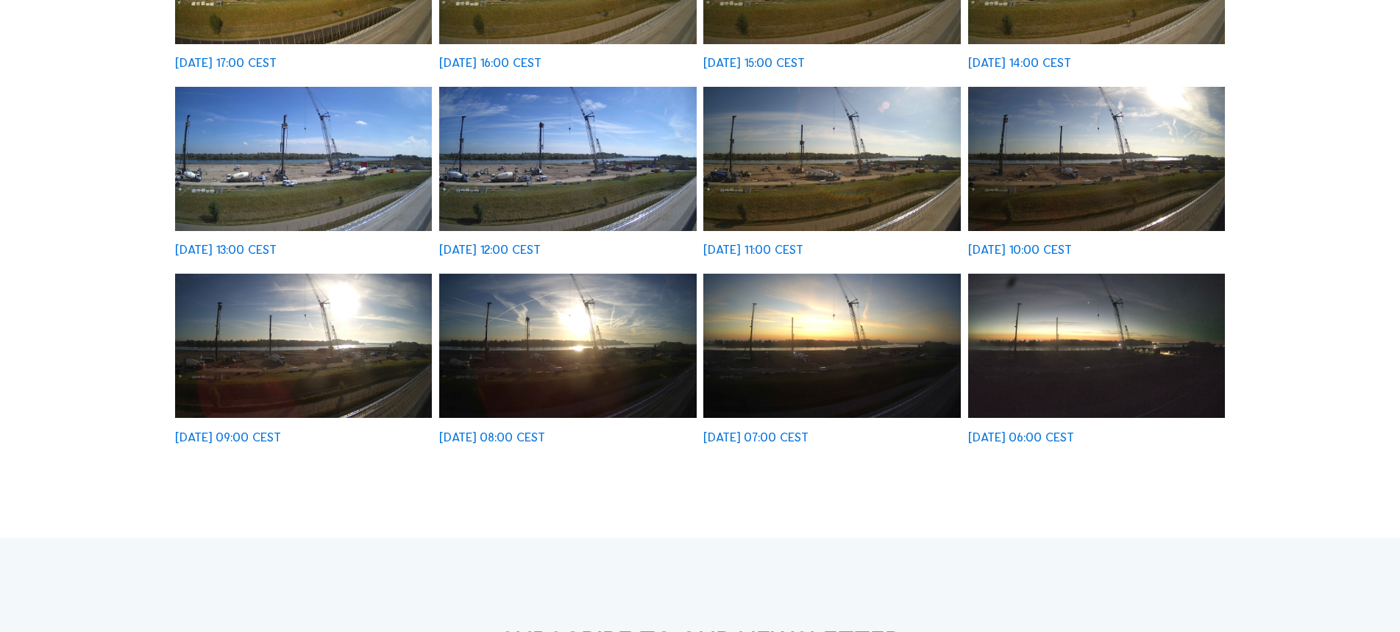
click at [827, 189] on img at bounding box center [832, 159] width 257 height 145
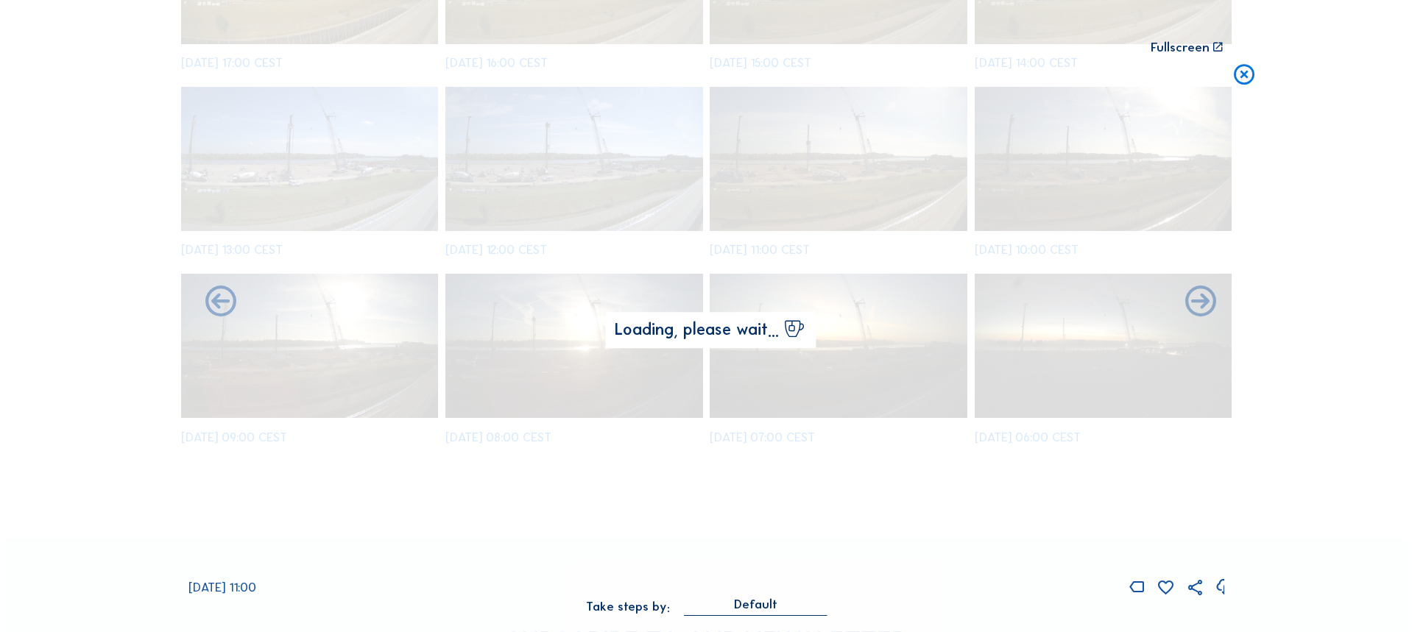
scroll to position [517, 0]
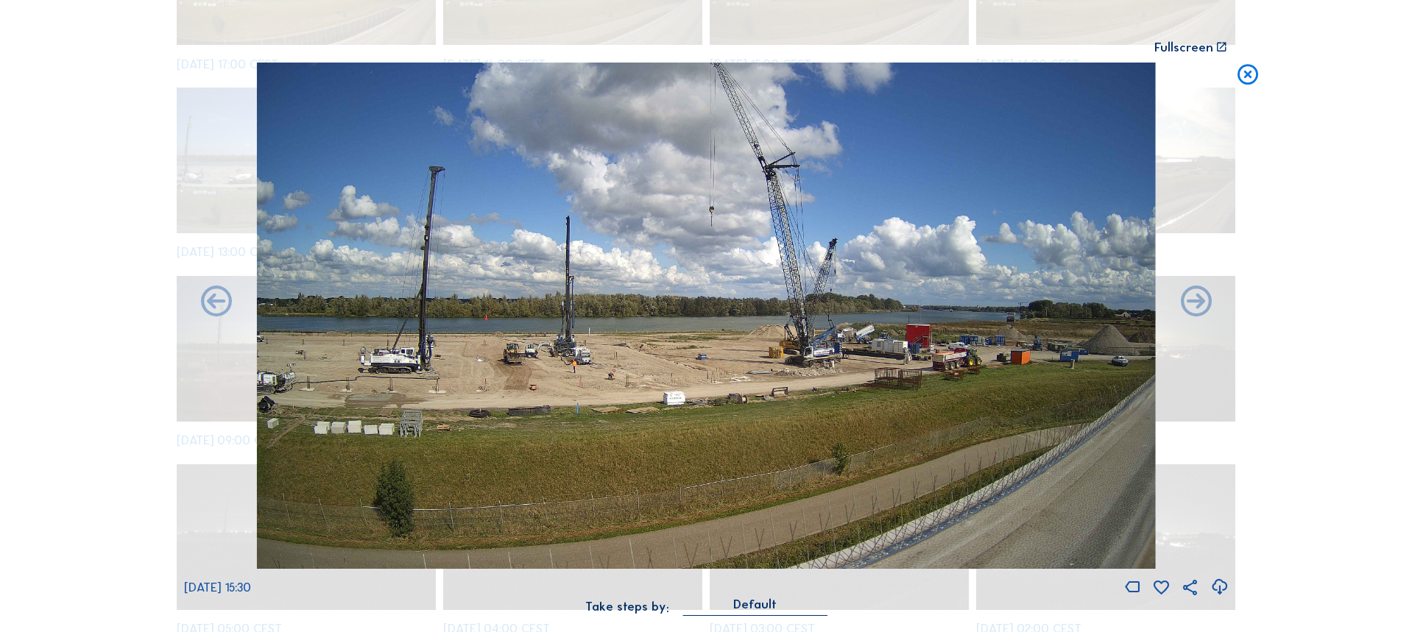
click at [1247, 79] on icon at bounding box center [1247, 76] width 25 height 26
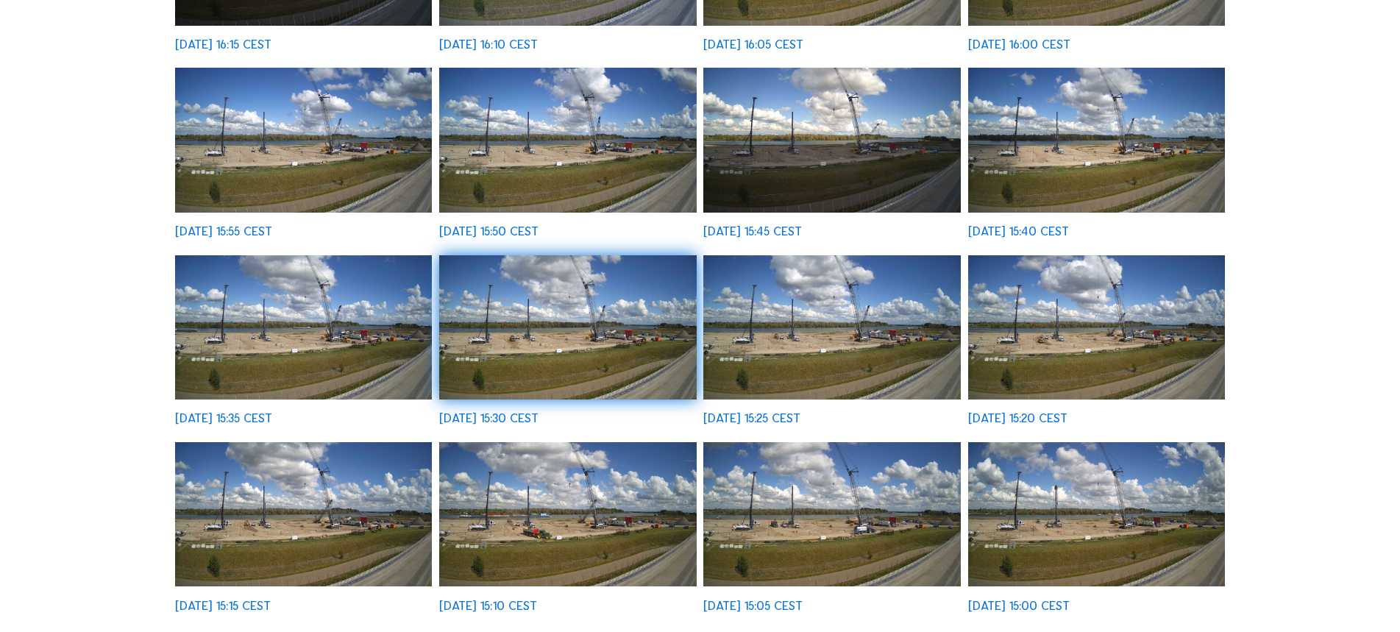
scroll to position [515, 0]
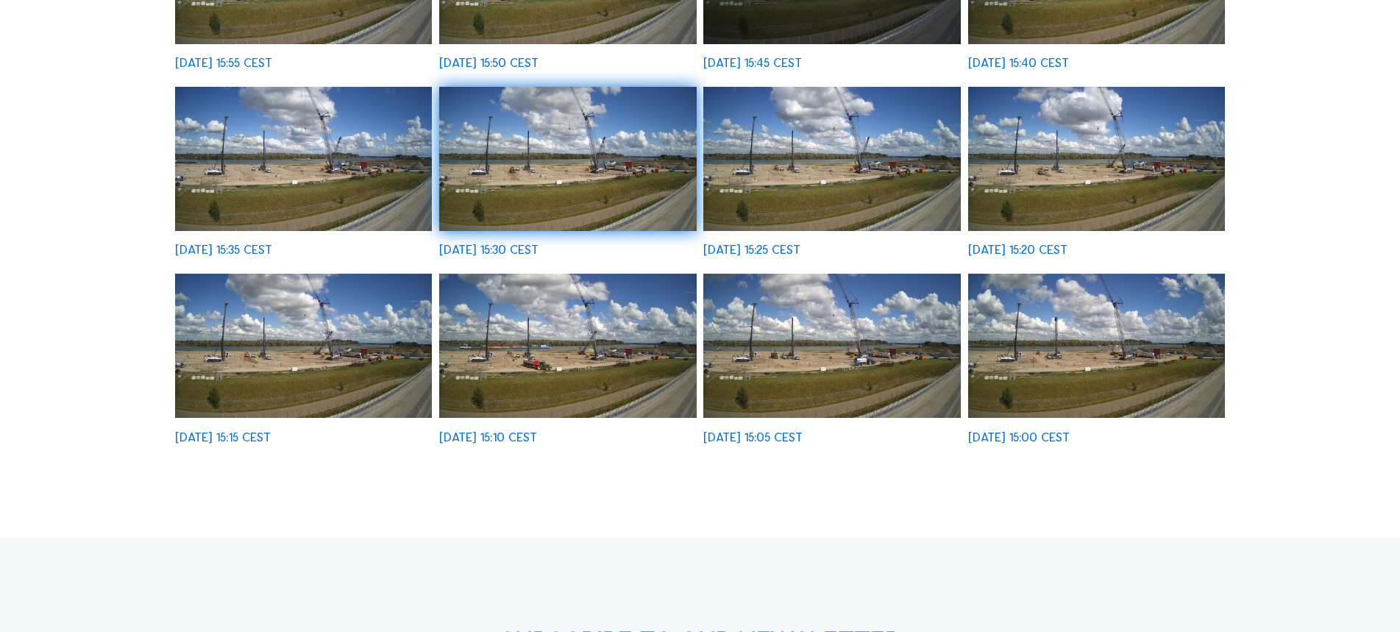
click at [370, 180] on img at bounding box center [303, 159] width 257 height 145
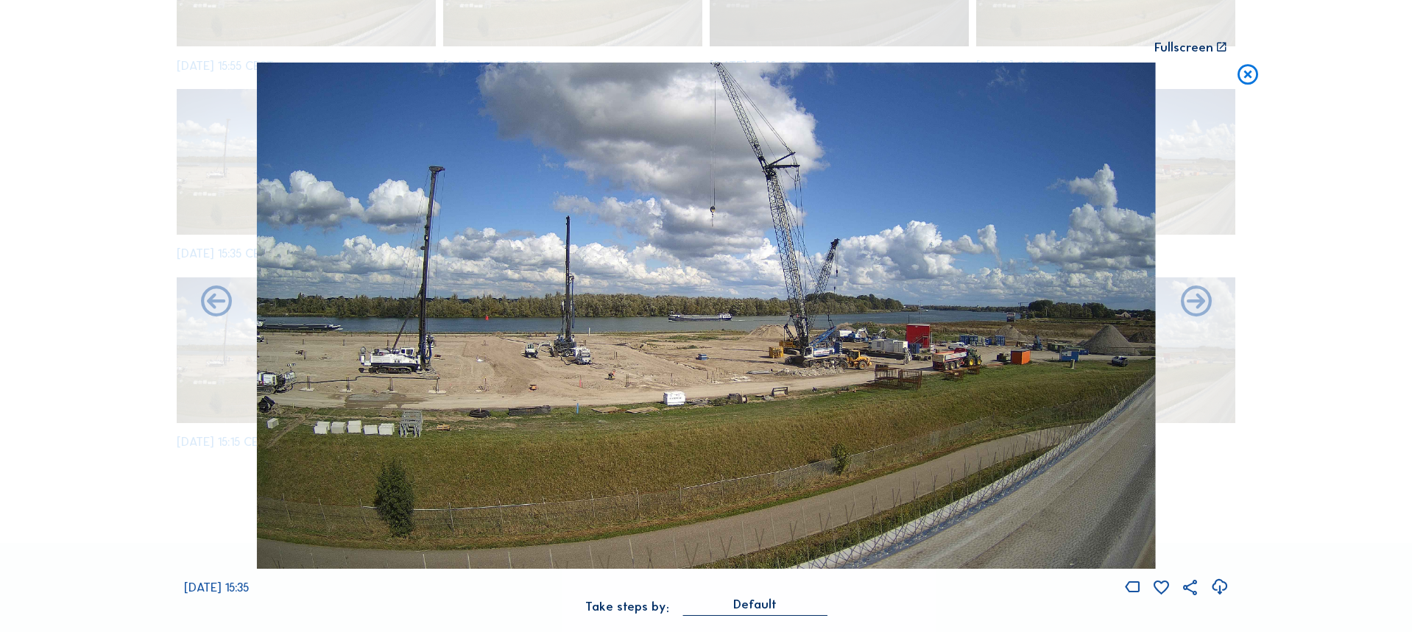
click at [1241, 77] on icon at bounding box center [1247, 76] width 25 height 26
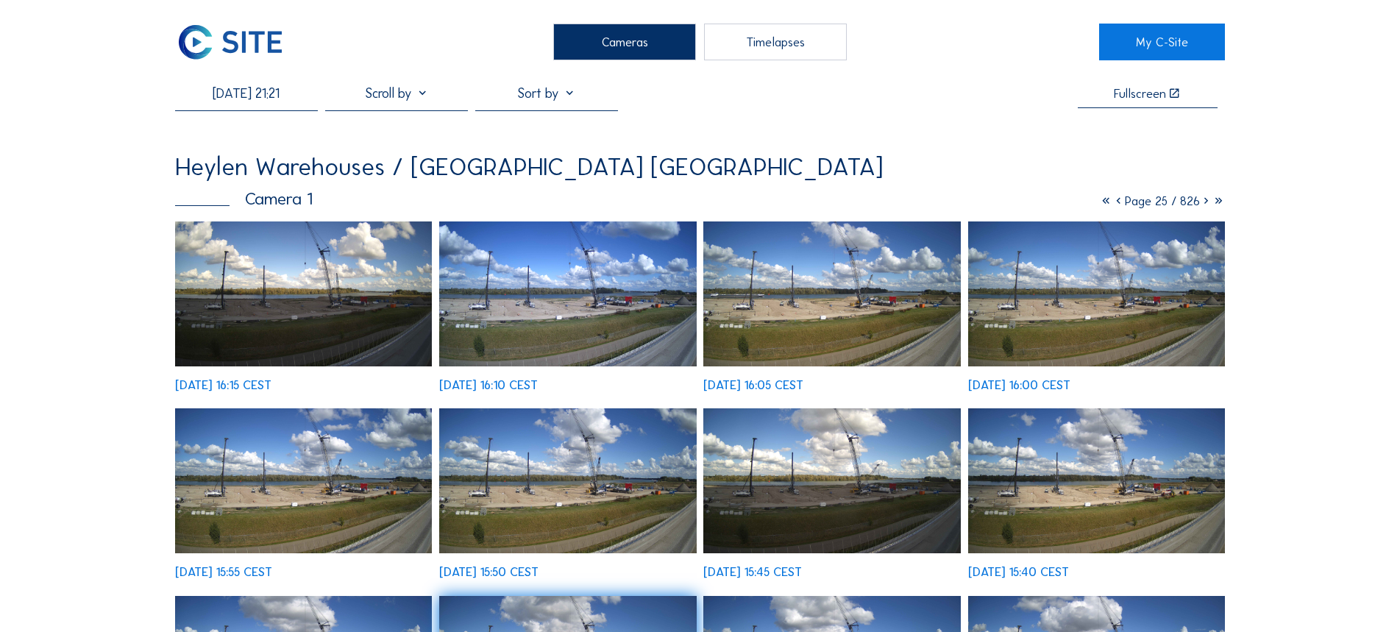
scroll to position [0, 0]
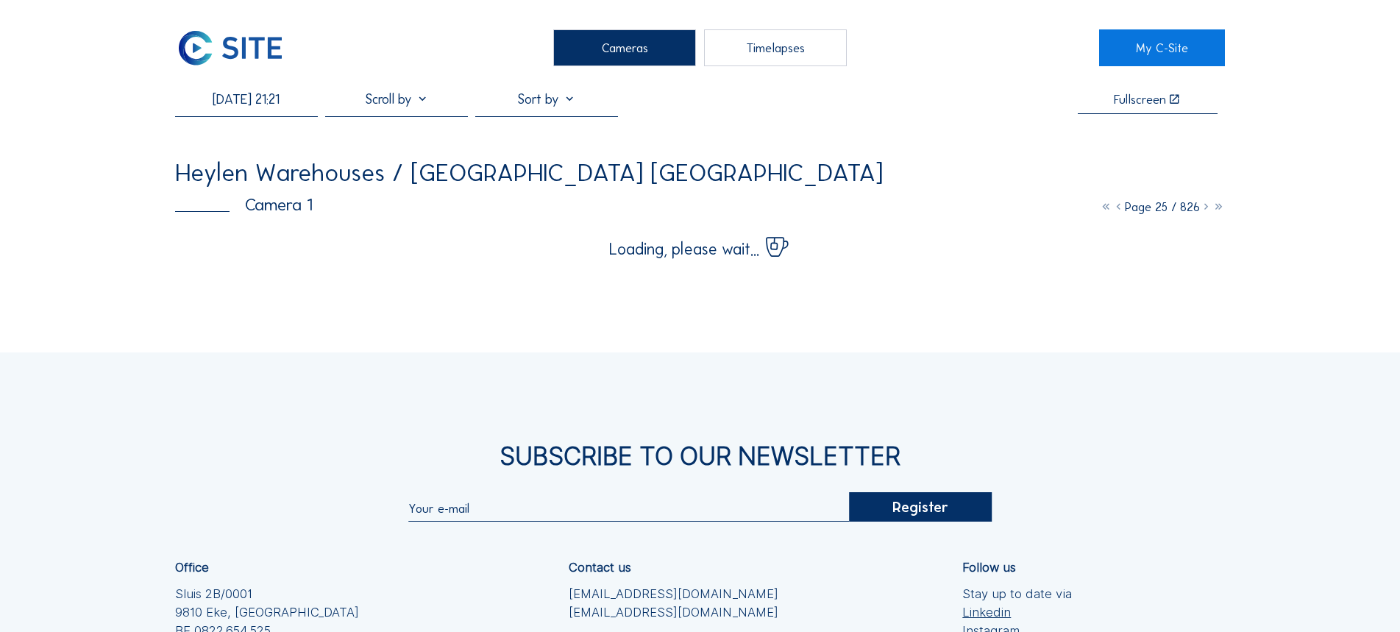
click at [628, 45] on div "Cameras" at bounding box center [624, 47] width 143 height 37
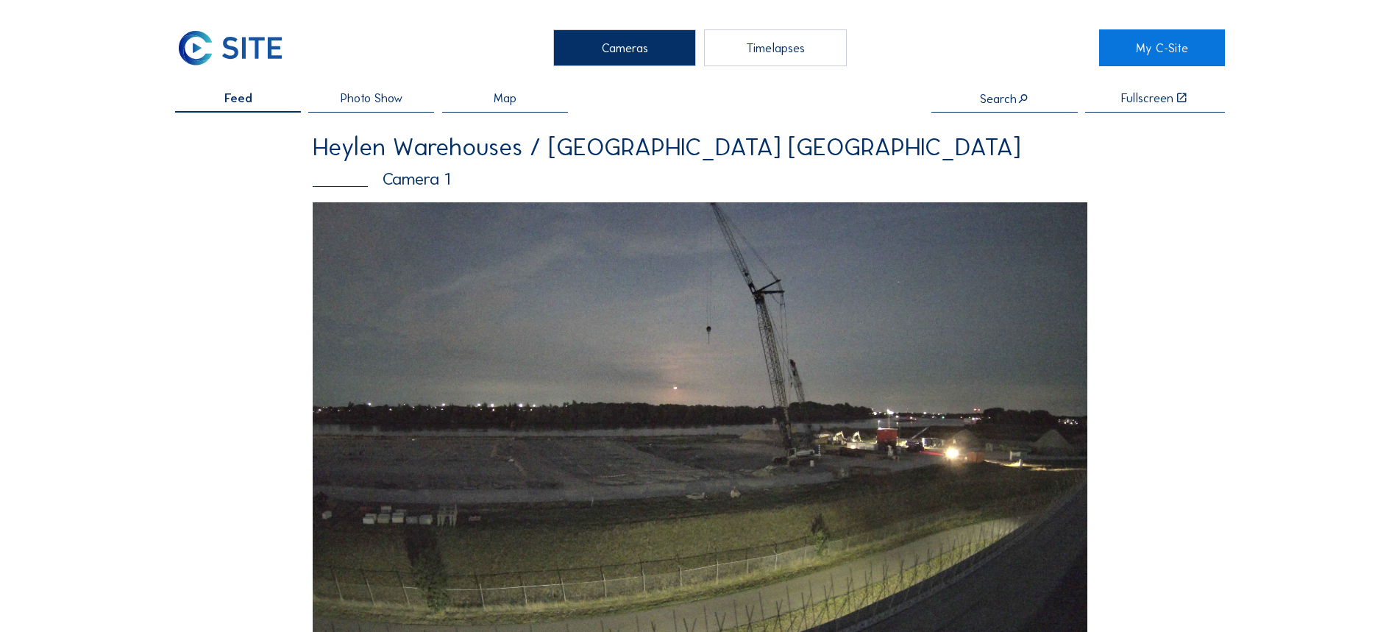
click at [684, 372] on img at bounding box center [700, 420] width 774 height 436
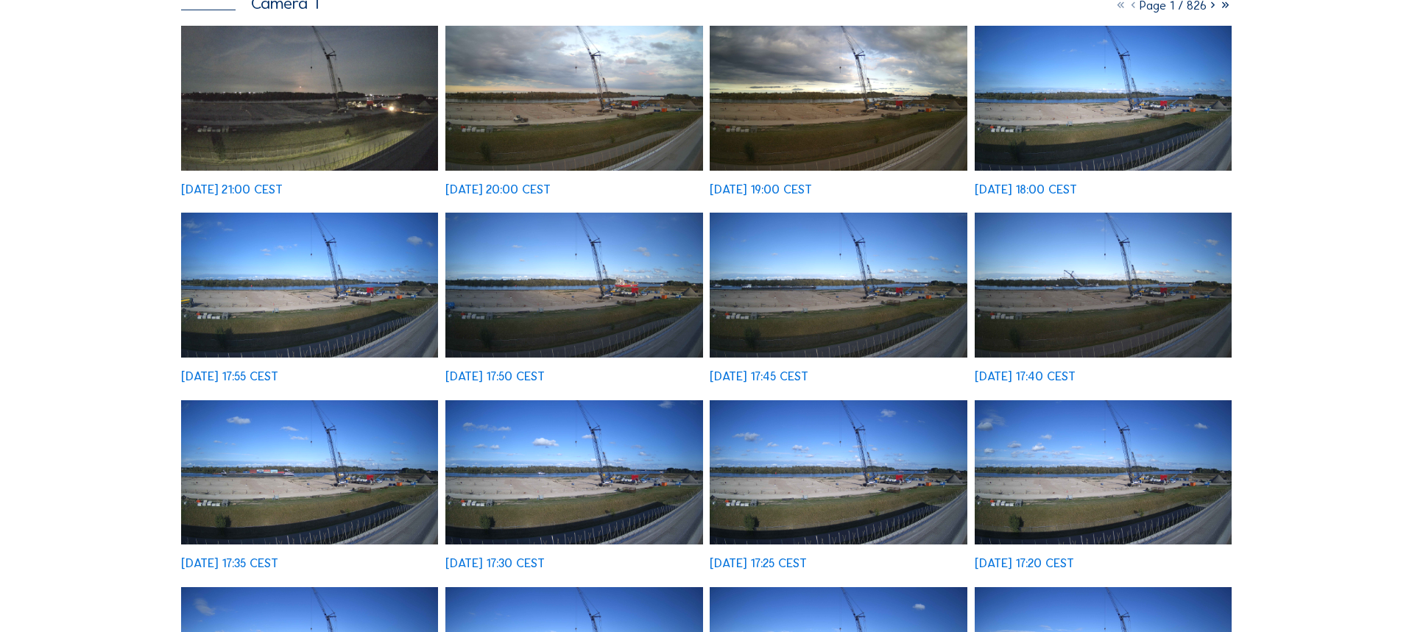
scroll to position [221, 0]
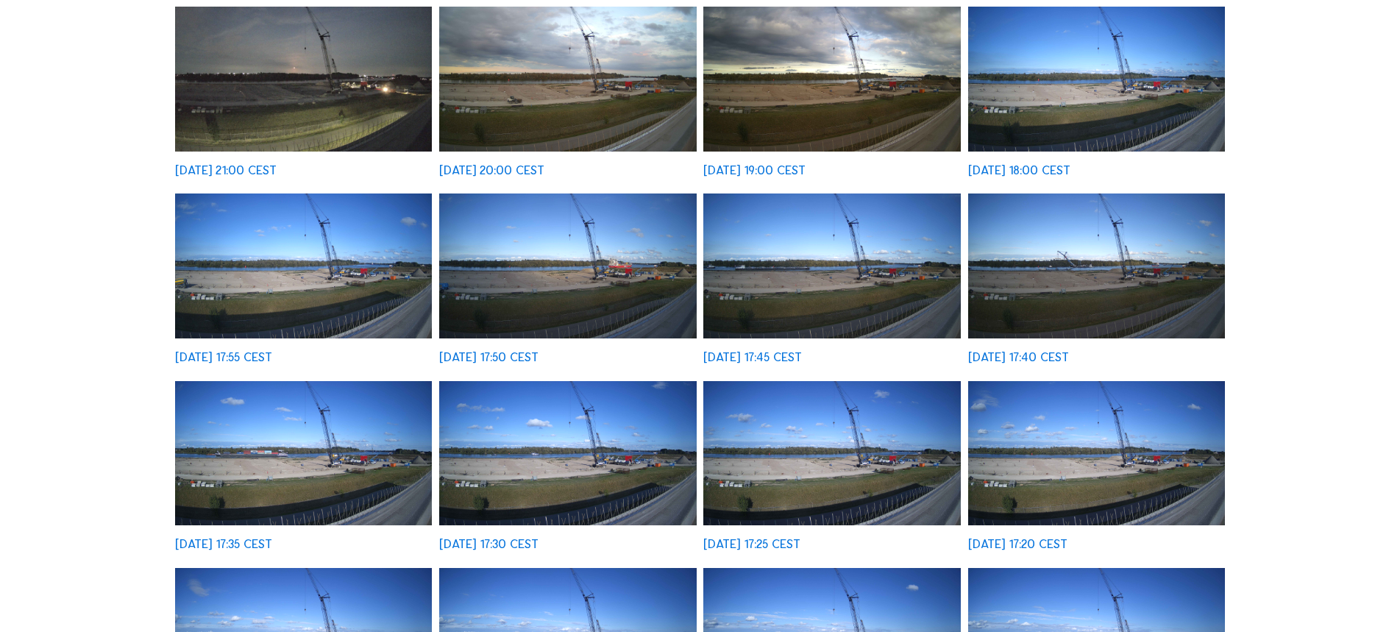
click at [830, 286] on img at bounding box center [832, 266] width 257 height 145
